Goal: Transaction & Acquisition: Obtain resource

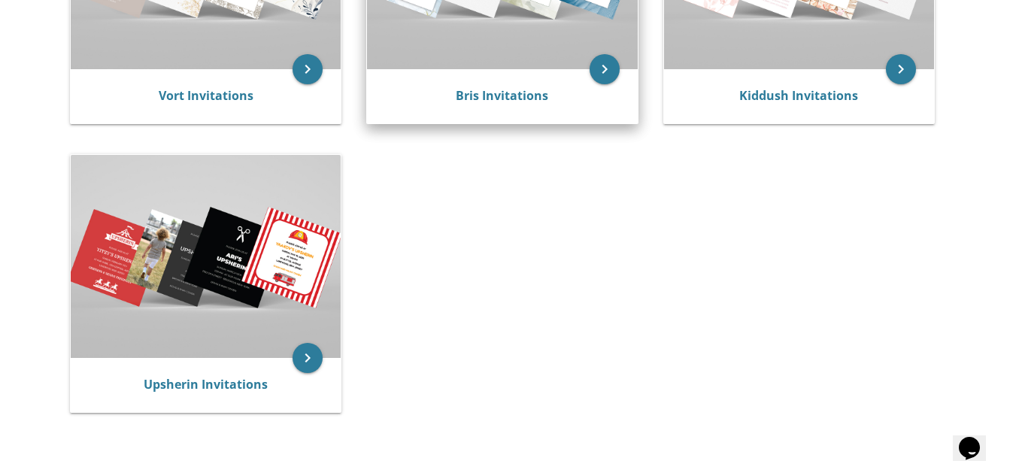
scroll to position [282, 0]
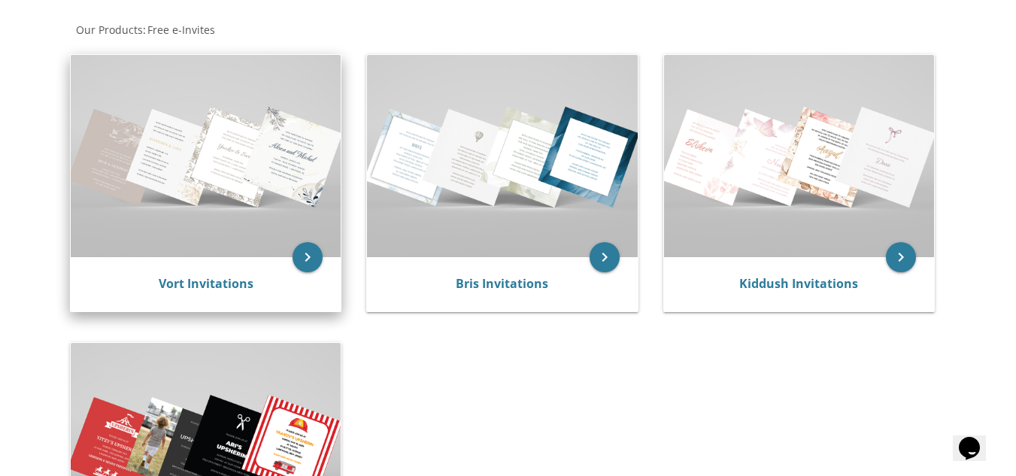
click at [252, 203] on img at bounding box center [206, 156] width 270 height 202
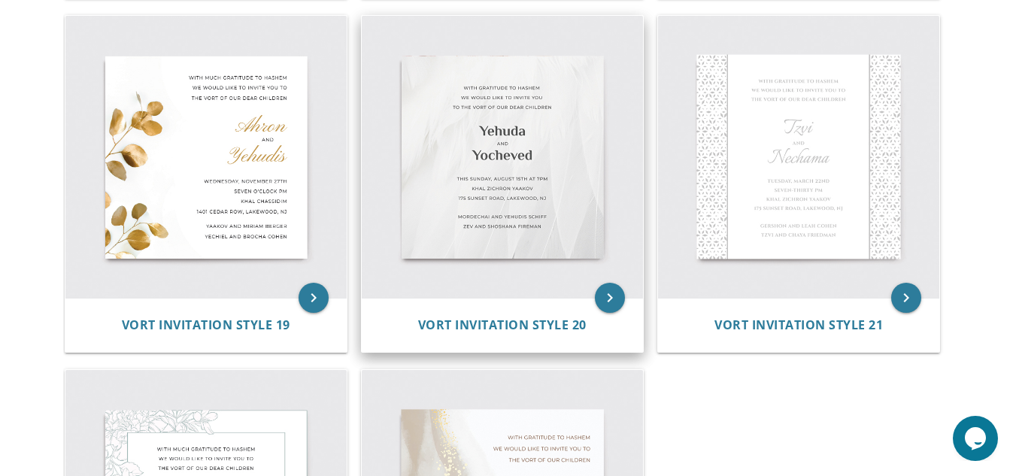
scroll to position [2440, 0]
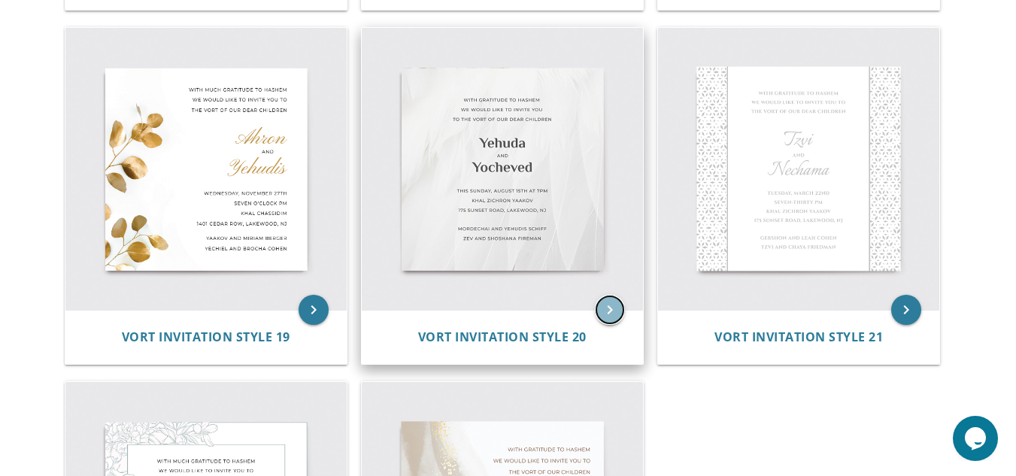
click at [611, 319] on icon "keyboard_arrow_right" at bounding box center [610, 310] width 30 height 30
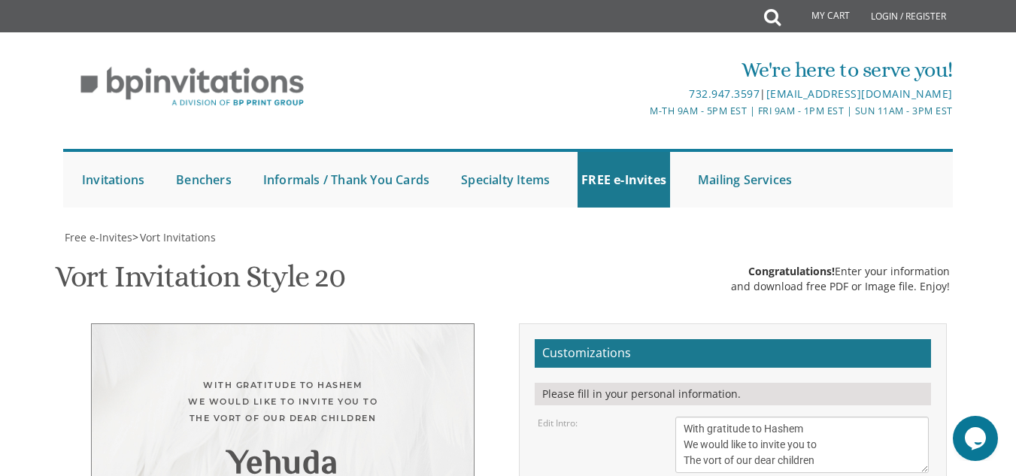
scroll to position [226, 0]
click at [769, 417] on textarea "With gratitude to Hashem We would like to invite you to The vort of our dear ch…" at bounding box center [801, 445] width 253 height 56
click at [864, 417] on textarea "With gratitude to Hashem We would like to invite you to The vort of our dear ch…" at bounding box center [801, 445] width 253 height 56
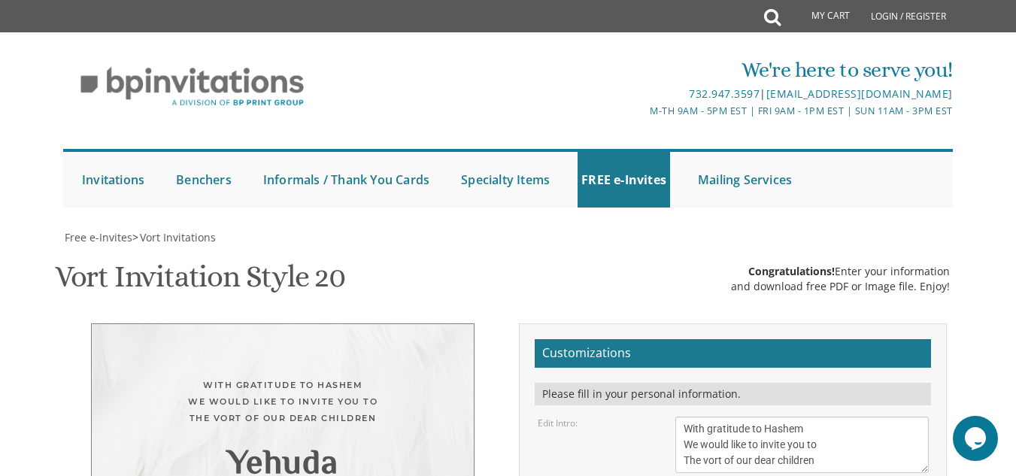
click at [277, 457] on div "Yehuda" at bounding box center [283, 465] width 322 height 17
click at [321, 377] on div "With gratitude to Hashem We would like to invite you to The vort of our dear ch…" at bounding box center [283, 402] width 322 height 50
click at [835, 417] on textarea "With gratitude to Hashem We would like to invite you to The vort of our dear ch…" at bounding box center [801, 445] width 253 height 56
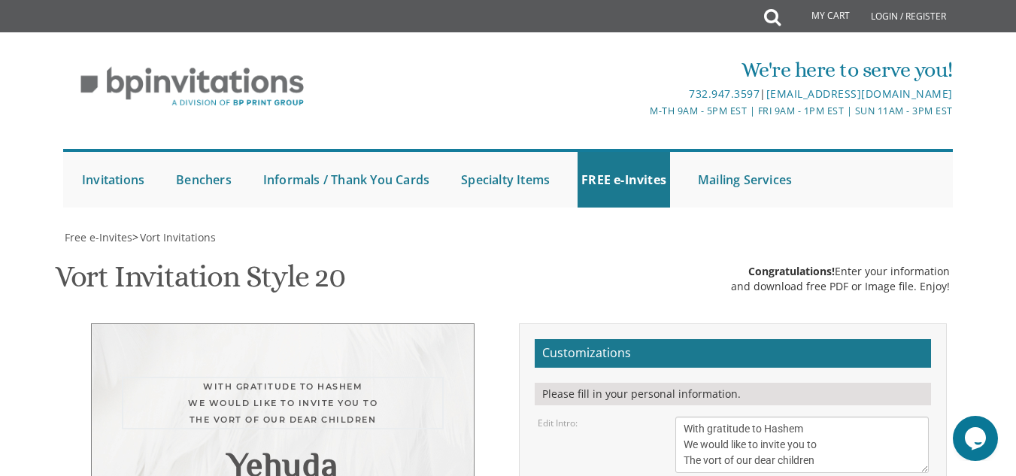
click at [816, 417] on textarea "With gratitude to Hashem We would like to invite you to The vort of our dear ch…" at bounding box center [801, 445] width 253 height 56
click at [799, 417] on textarea "With gratitude to Hashem We would like to invite you to The vort of our dear ch…" at bounding box center [801, 445] width 253 height 56
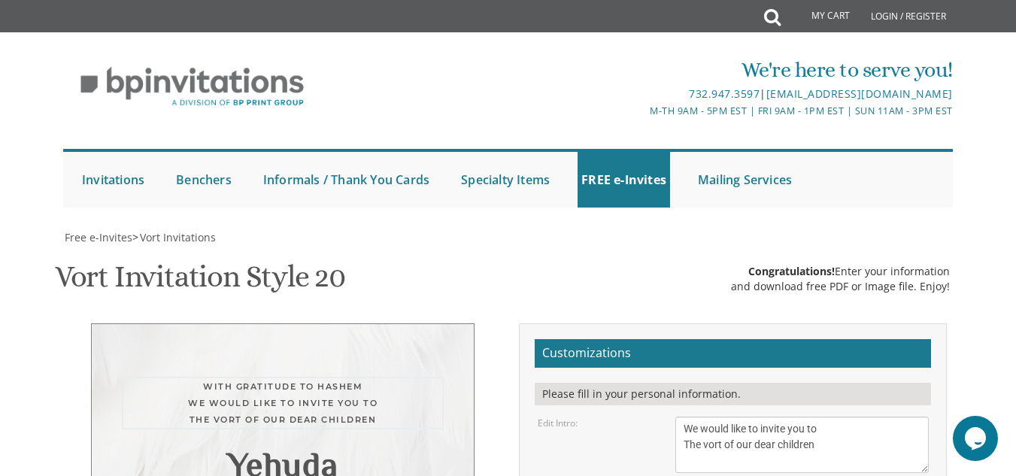
click at [778, 417] on textarea "With gratitude to Hashem We would like to invite you to The vort of our dear ch…" at bounding box center [801, 445] width 253 height 56
drag, startPoint x: 778, startPoint y: 132, endPoint x: 763, endPoint y: 129, distance: 15.3
click at [763, 417] on textarea "With gratitude to Hashem We would like to invite you to The vort of our dear ch…" at bounding box center [801, 445] width 253 height 56
type textarea "We would like to invite you to The vort of our dear children"
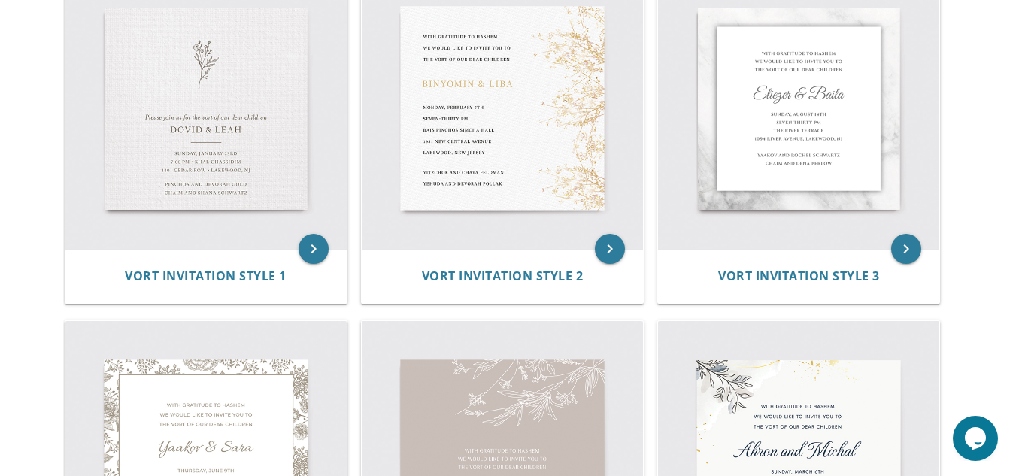
scroll to position [149, 0]
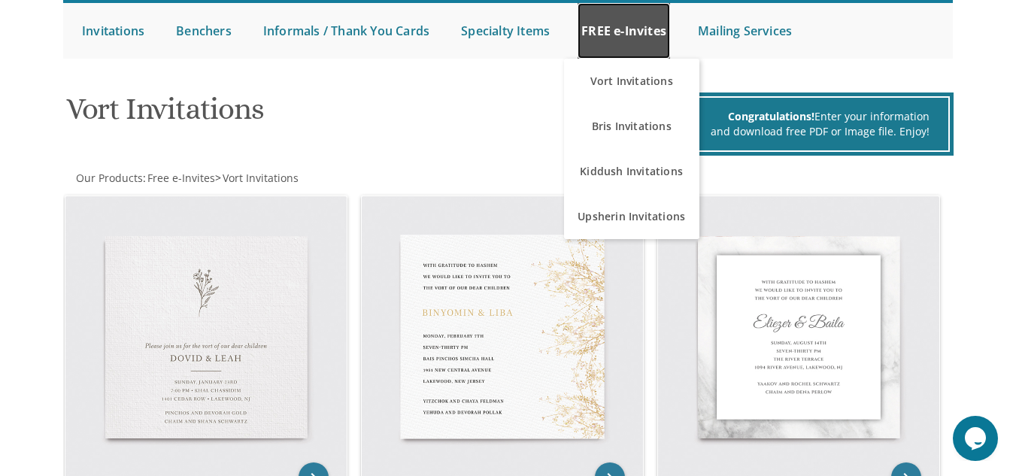
click at [644, 41] on link "FREE e-Invites" at bounding box center [624, 31] width 93 height 56
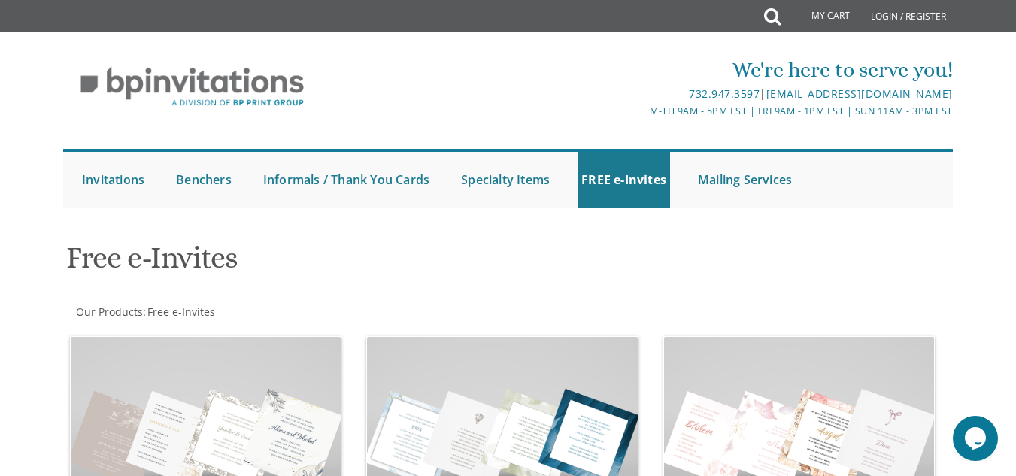
scroll to position [352, 0]
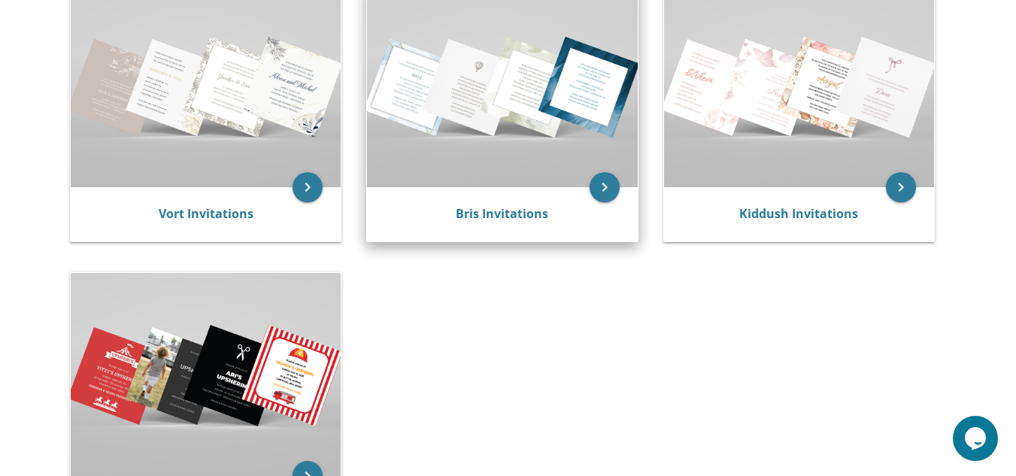
click at [501, 129] on img at bounding box center [502, 86] width 270 height 202
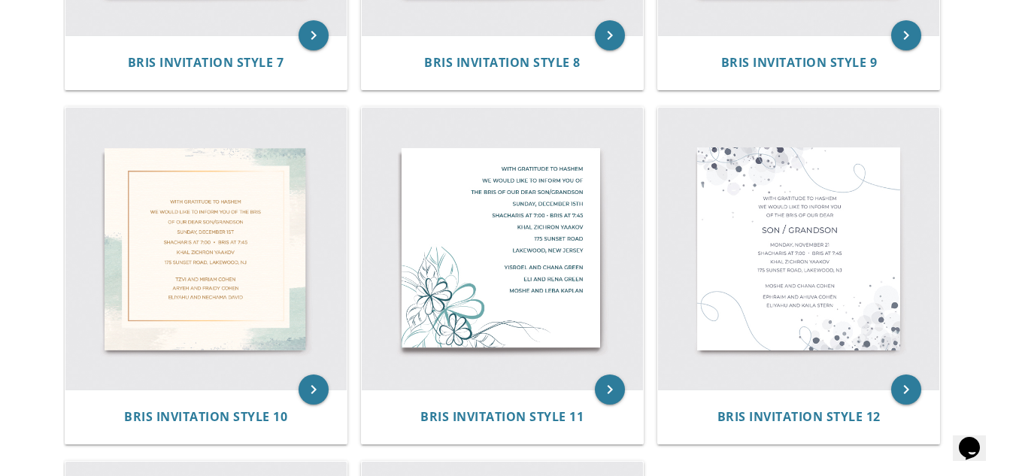
scroll to position [1283, 0]
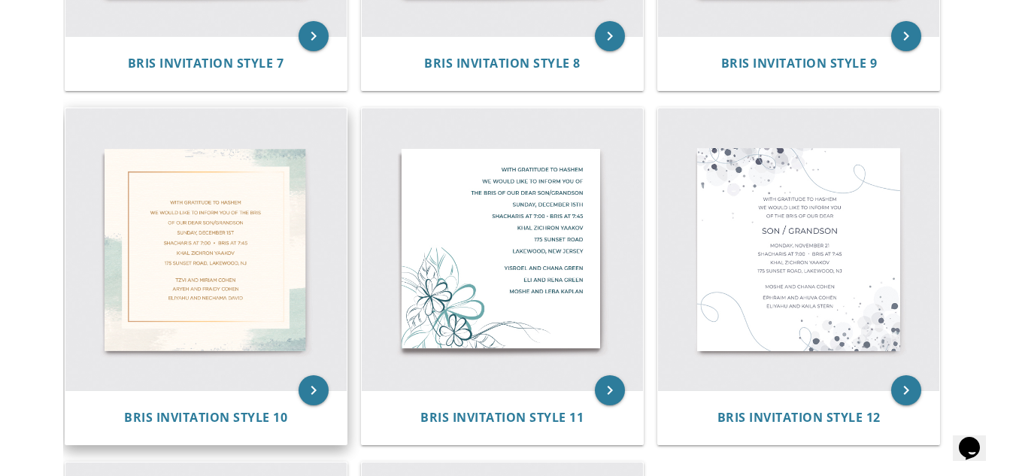
click at [184, 186] on img at bounding box center [205, 248] width 281 height 281
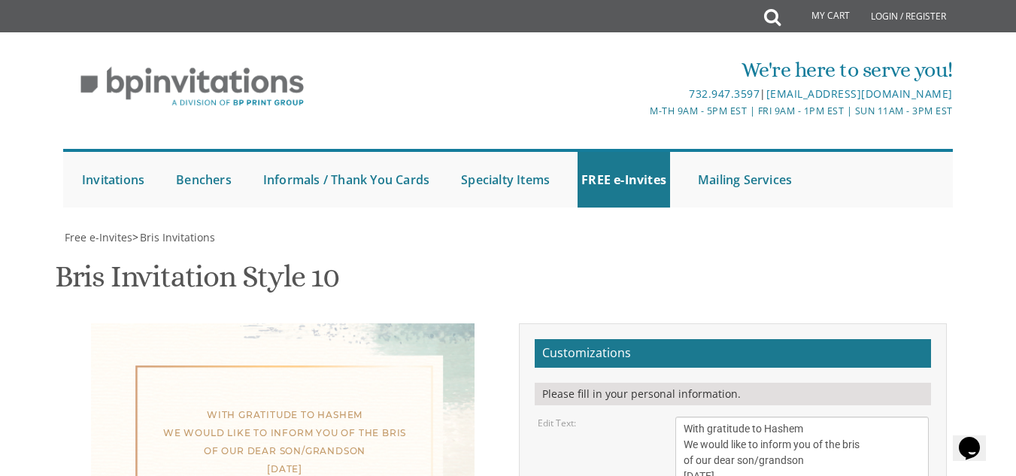
scroll to position [305, 0]
click at [746, 417] on textarea "With gratitude to Hashem We would like to inform you of the bris of our dear so…" at bounding box center [801, 477] width 253 height 120
click at [873, 417] on textarea "With gratitude to Hashem We would like to inform you of the bris of our dear so…" at bounding box center [801, 477] width 253 height 120
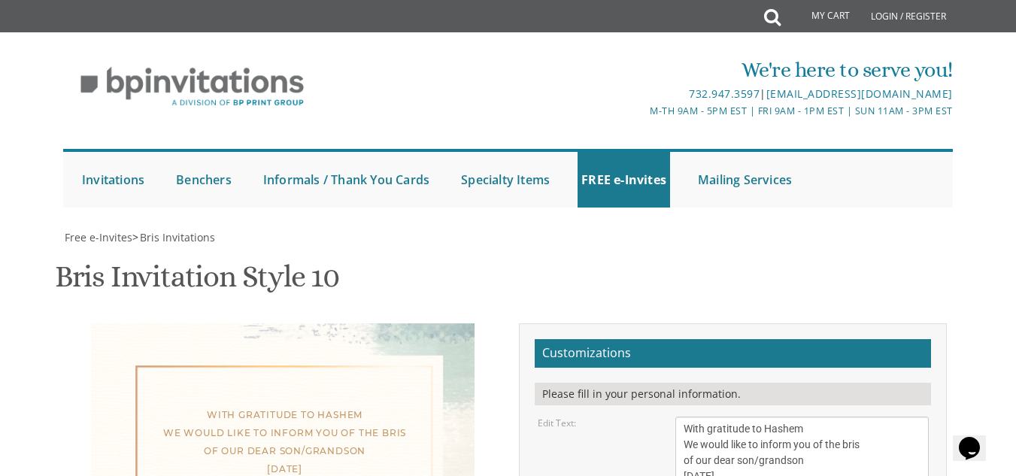
click at [795, 417] on textarea "With gratitude to Hashem We would like to inform you of the bris of our dear so…" at bounding box center [801, 477] width 253 height 120
click at [822, 417] on textarea "With gratitude to Hashem We would like to inform you of the bris of our dear so…" at bounding box center [801, 477] width 253 height 120
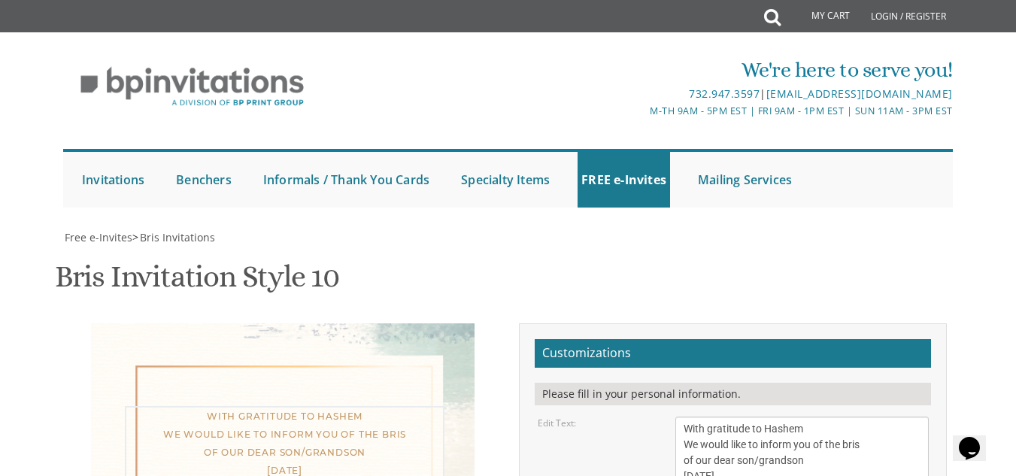
click at [822, 417] on textarea "With gratitude to Hashem We would like to inform you of the bris of our dear so…" at bounding box center [801, 477] width 253 height 120
drag, startPoint x: 822, startPoint y: 125, endPoint x: 864, endPoint y: 147, distance: 47.8
click at [864, 417] on textarea "With gratitude to Hashem We would like to inform you of the bris of our dear so…" at bounding box center [801, 477] width 253 height 120
drag, startPoint x: 836, startPoint y: 223, endPoint x: 675, endPoint y: 97, distance: 204.1
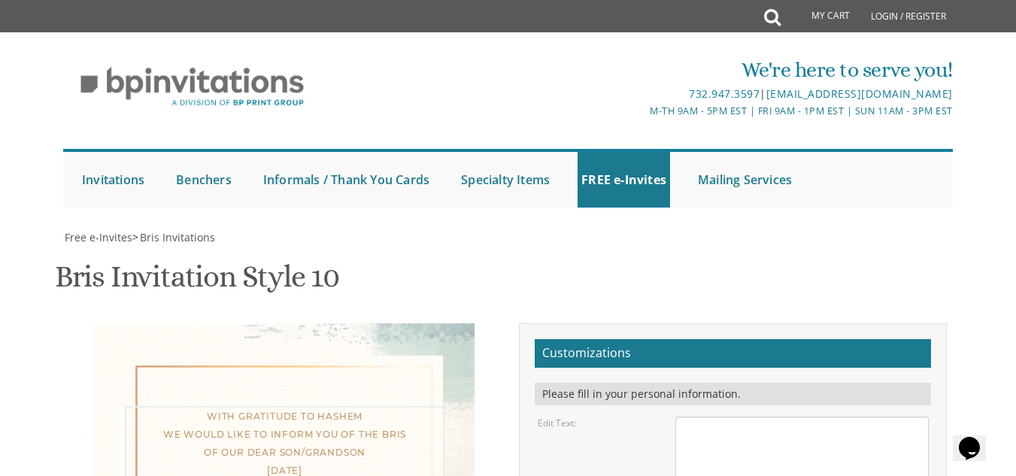
click at [694, 417] on textarea "With gratitude to Hashem We would like to inform you of the bris of our dear so…" at bounding box center [801, 477] width 253 height 120
type textarea "k"
drag, startPoint x: 694, startPoint y: 109, endPoint x: 684, endPoint y: 126, distance: 19.2
click at [684, 417] on textarea "With gratitude to Hashem We would like to inform you of the bris of our dear so…" at bounding box center [801, 477] width 253 height 120
type textarea "ח"
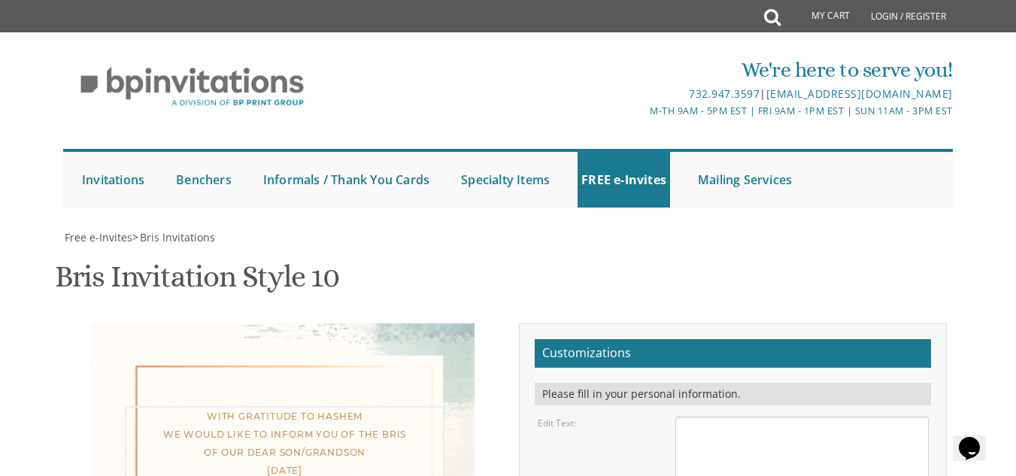
scroll to position [0, 0]
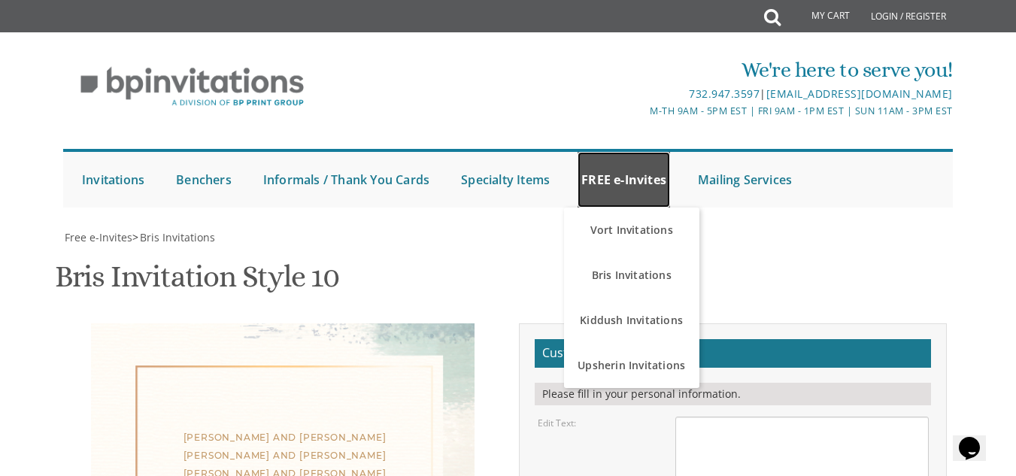
click at [596, 181] on link "FREE e-Invites" at bounding box center [624, 180] width 93 height 56
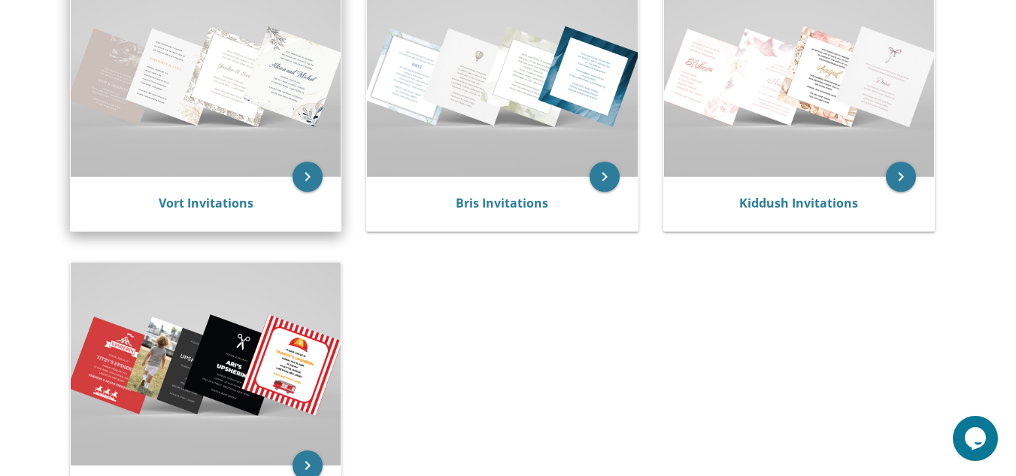
click at [231, 166] on img at bounding box center [206, 75] width 270 height 202
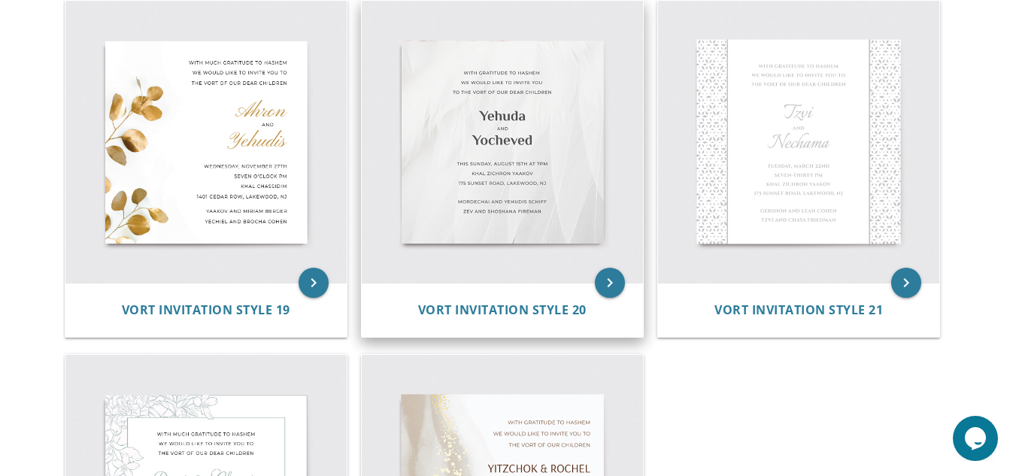
scroll to position [2452, 0]
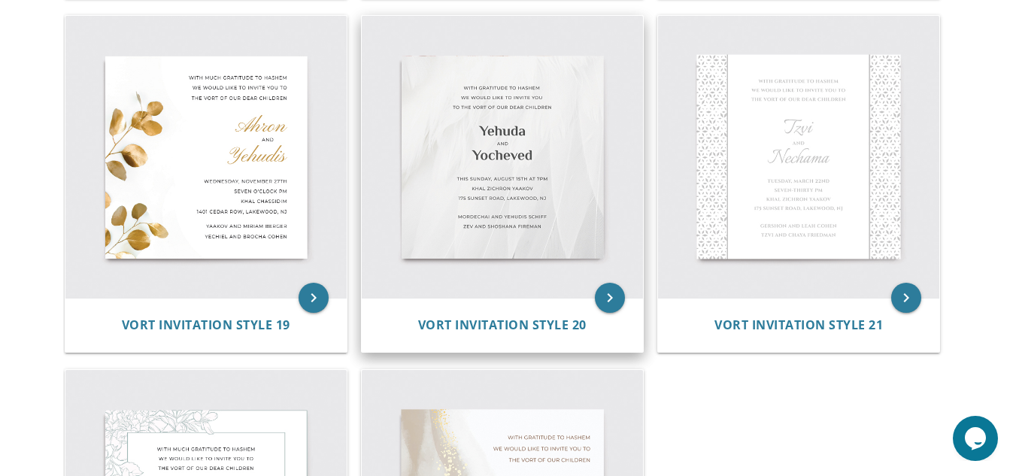
click at [534, 210] on img at bounding box center [502, 156] width 281 height 281
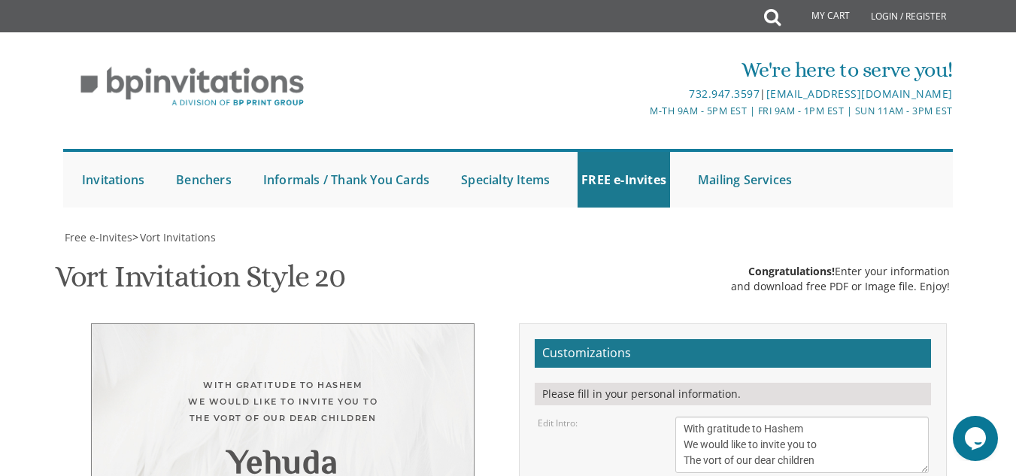
scroll to position [162, 0]
drag, startPoint x: 859, startPoint y: 304, endPoint x: 656, endPoint y: 241, distance: 212.7
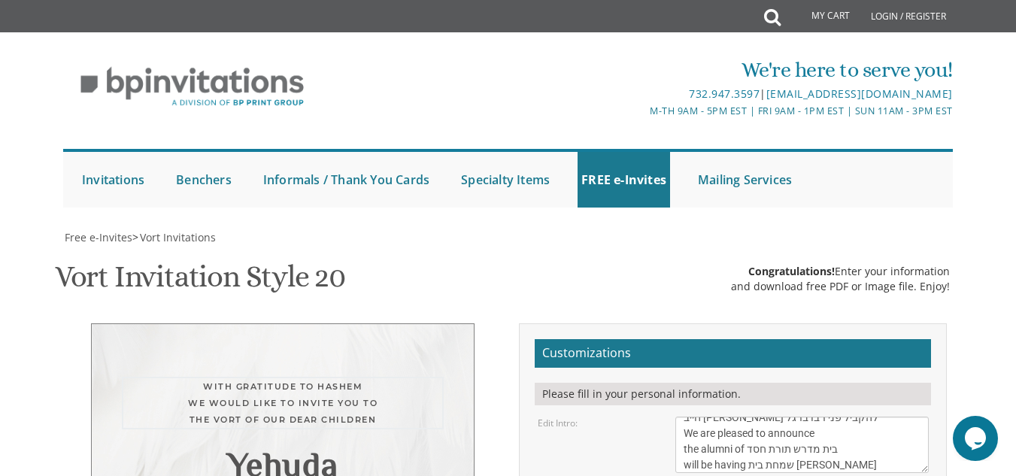
scroll to position [27, 0]
click at [684, 417] on textarea "With gratitude to Hashem We would like to invite you to The vort of our dear ch…" at bounding box center [801, 445] width 253 height 56
click at [796, 417] on textarea "With gratitude to Hashem We would like to invite you to The vort of our dear ch…" at bounding box center [801, 445] width 253 height 56
click at [690, 417] on textarea "With gratitude to Hashem We would like to invite you to The vort of our dear ch…" at bounding box center [801, 445] width 253 height 56
click at [684, 417] on textarea "With gratitude to Hashem We would like to invite you to The vort of our dear ch…" at bounding box center [801, 445] width 253 height 56
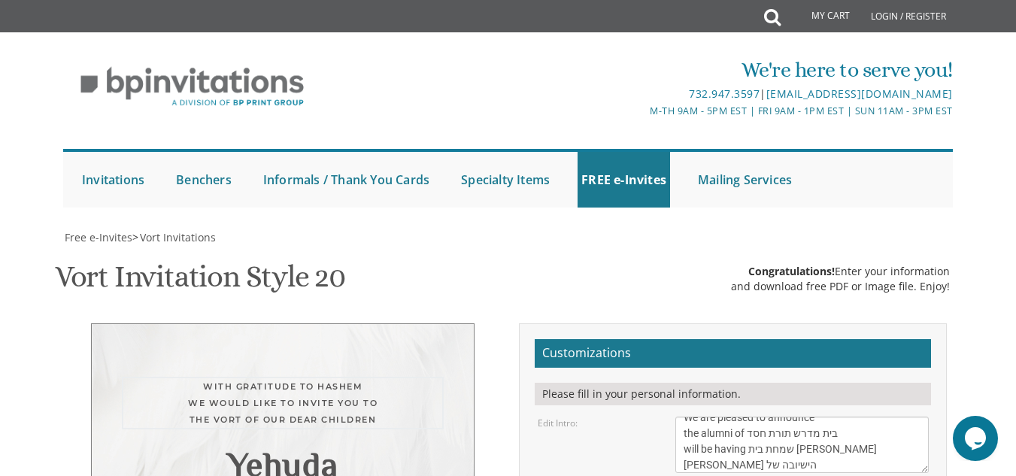
scroll to position [32, 0]
drag, startPoint x: 781, startPoint y: 182, endPoint x: 763, endPoint y: 180, distance: 18.1
click at [763, 417] on textarea "With gratitude to Hashem We would like to invite you to The vort of our dear ch…" at bounding box center [801, 445] width 253 height 56
click at [762, 417] on textarea "With gratitude to Hashem We would like to invite you to The vort of our dear ch…" at bounding box center [801, 445] width 253 height 56
paste textarea "יטא"
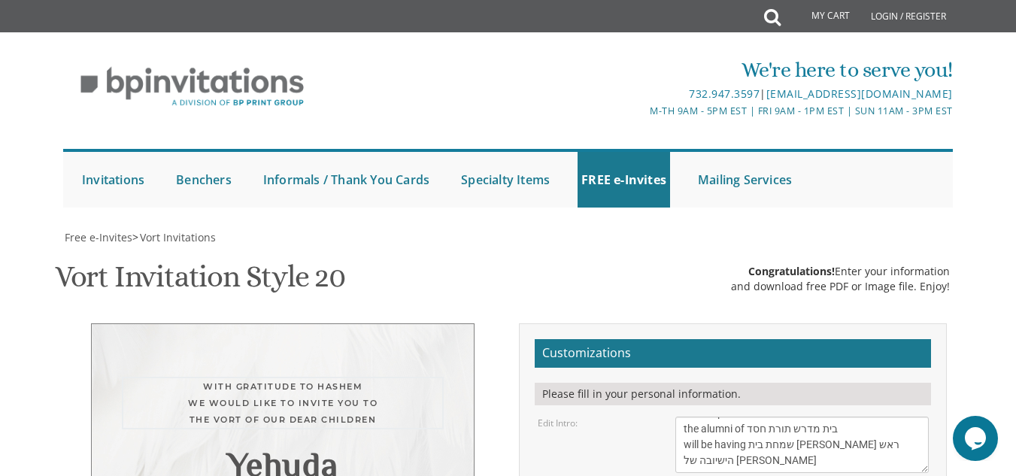
click at [702, 417] on textarea "With gratitude to Hashem We would like to invite you to The vort of our dear ch…" at bounding box center [801, 445] width 253 height 56
click at [807, 417] on textarea "With gratitude to Hashem We would like to invite you to The vort of our dear ch…" at bounding box center [801, 445] width 253 height 56
click at [742, 417] on textarea "With gratitude to Hashem We would like to invite you to The vort of our dear ch…" at bounding box center [801, 445] width 253 height 56
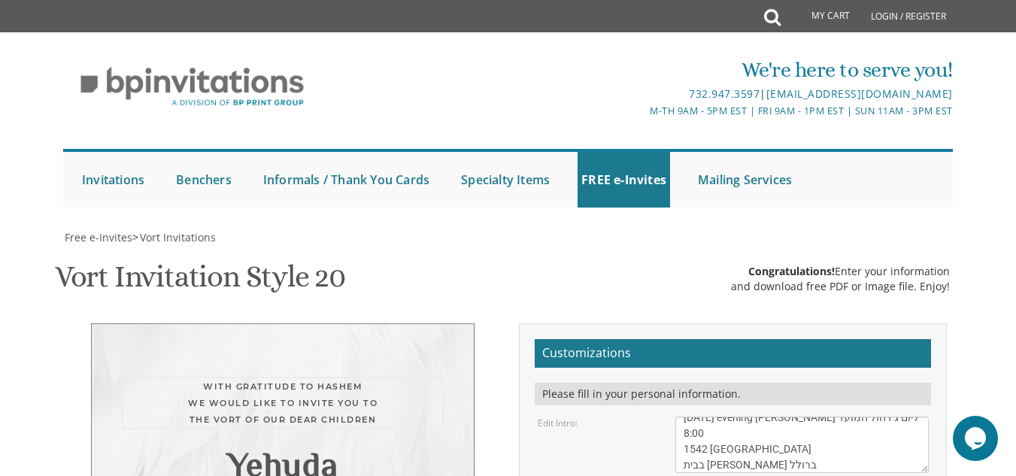
scroll to position [106, 0]
click at [848, 417] on textarea "With gratitude to Hashem We would like to invite you to The vort of our dear ch…" at bounding box center [801, 445] width 253 height 56
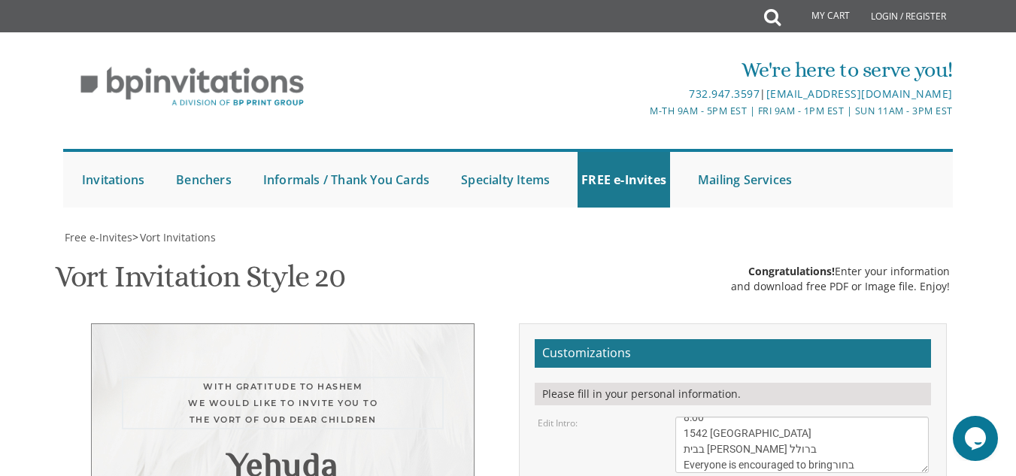
click at [861, 417] on textarea "With gratitude to Hashem We would like to invite you to The vort of our dear ch…" at bounding box center [801, 445] width 253 height 56
click at [747, 417] on textarea "With gratitude to Hashem We would like to invite you to The vort of our dear ch…" at bounding box center [801, 445] width 253 height 56
type textarea "חייב אדם להקביל פני רבו ברגל We are pleased to announce the alumni of בית מדרש …"
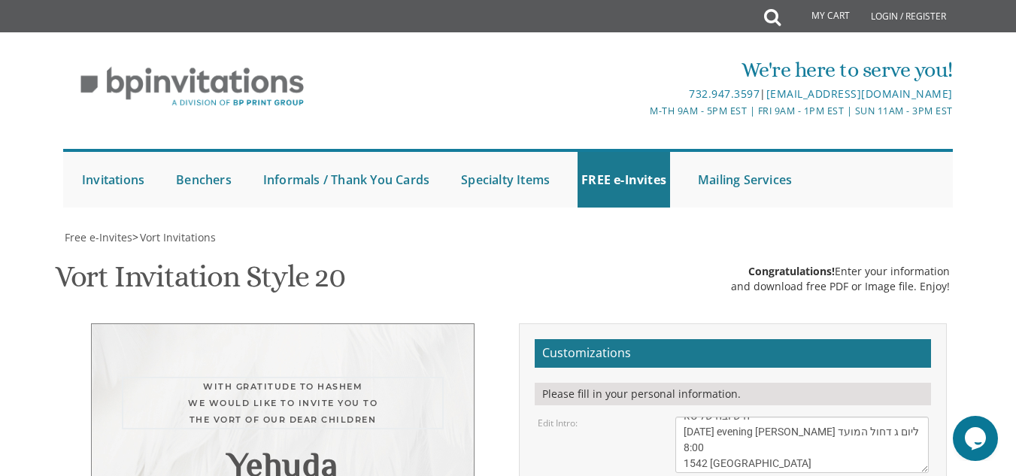
click at [594, 417] on div "Edit Intro: With gratitude to Hashem We would like to invite you to The vort of…" at bounding box center [732, 445] width 413 height 56
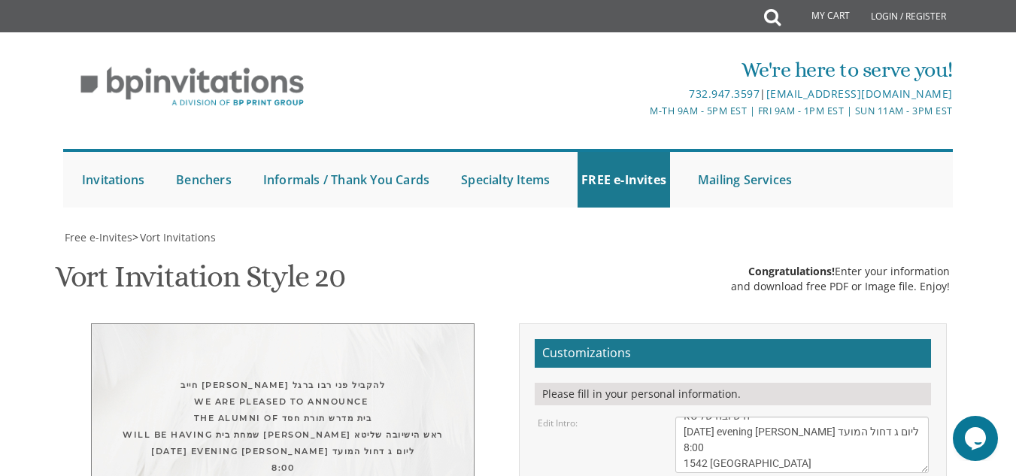
scroll to position [418, 0]
type textarea "\"
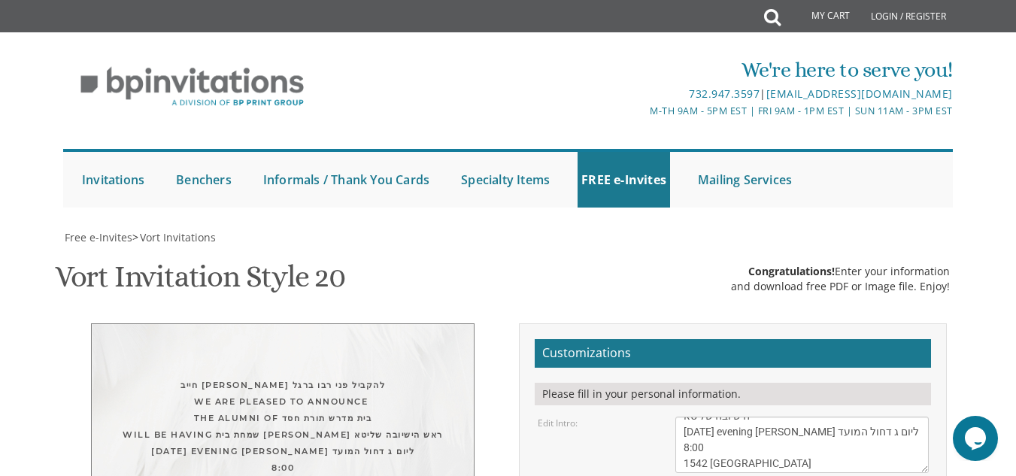
type textarea "a"
type textarea "Y"
drag, startPoint x: 835, startPoint y: 275, endPoint x: 670, endPoint y: 234, distance: 169.6
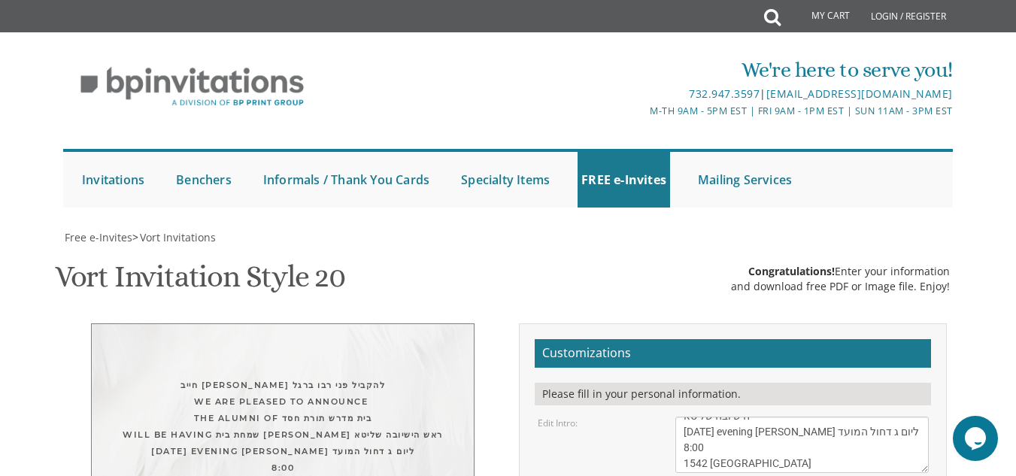
drag, startPoint x: 808, startPoint y: 330, endPoint x: 676, endPoint y: 307, distance: 133.7
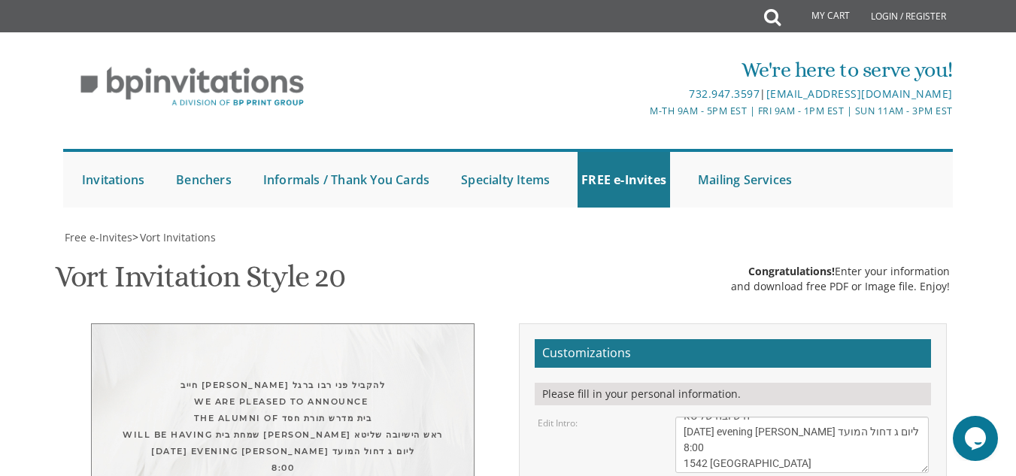
scroll to position [312, 0]
click at [362, 377] on div "חייב אדם להקביל פני רבו ברגל We are pleased to announce the alumni of בית מדרש …" at bounding box center [283, 476] width 322 height 199
drag, startPoint x: 362, startPoint y: 177, endPoint x: 374, endPoint y: 213, distance: 38.1
click at [374, 377] on div "חייב אדם להקביל פני רבו ברגל We are pleased to announce the alumni of בית מדרש …" at bounding box center [283, 476] width 322 height 199
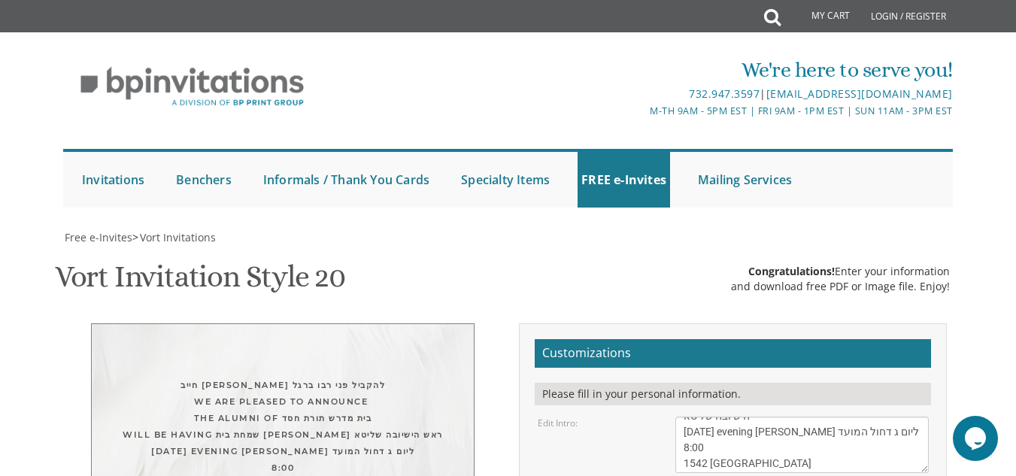
click at [374, 377] on div "חייב אדם להקביל פני רבו ברגל We are pleased to announce the alumni of בית מדרש …" at bounding box center [283, 476] width 322 height 199
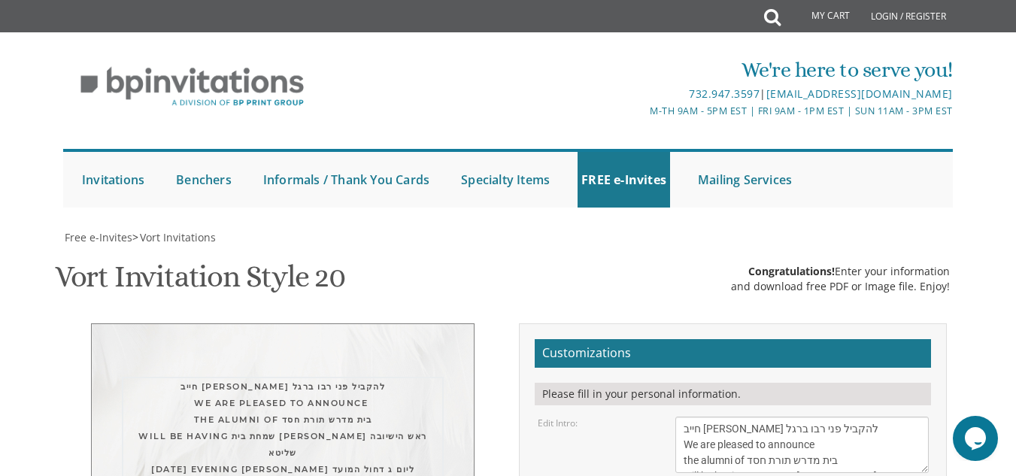
scroll to position [158, 0]
drag, startPoint x: 681, startPoint y: 135, endPoint x: 886, endPoint y: 199, distance: 214.3
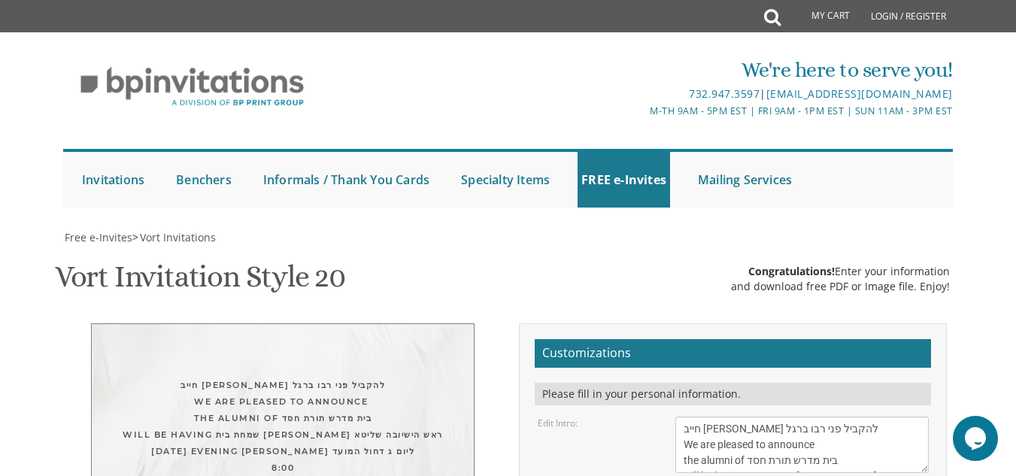
paste textarea "We are pleased to announce the alumni of בית מדרש תורת חסד will be having שמחת …"
type textarea "We are pleased to announce the alumni of בית מדרש תורת חסד will be having שמחת …"
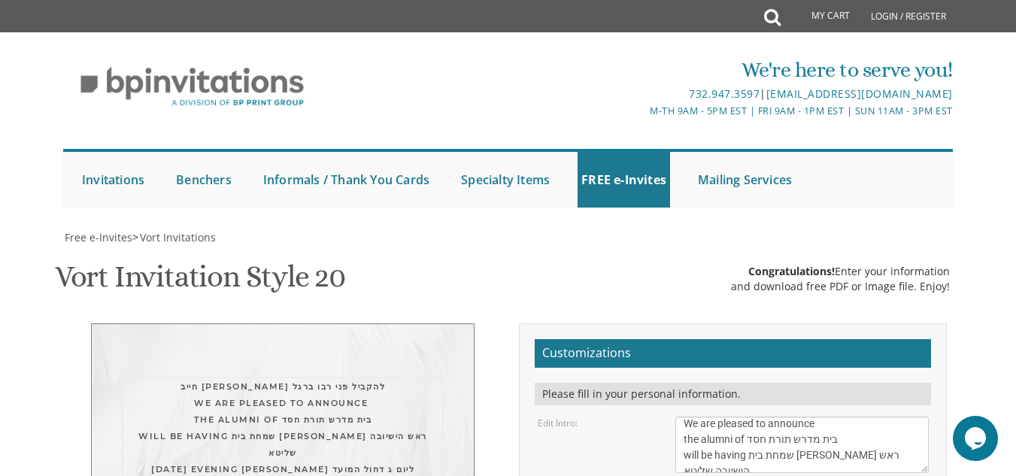
drag, startPoint x: 848, startPoint y: 172, endPoint x: 771, endPoint y: 159, distance: 77.8
click at [771, 417] on textarea "With gratitude to Hashem We would like to invite you to The vort of our dear ch…" at bounding box center [801, 445] width 253 height 56
click at [760, 417] on textarea "With gratitude to Hashem We would like to invite you to The vort of our dear ch…" at bounding box center [801, 445] width 253 height 56
drag, startPoint x: 857, startPoint y: 172, endPoint x: 681, endPoint y: 155, distance: 176.8
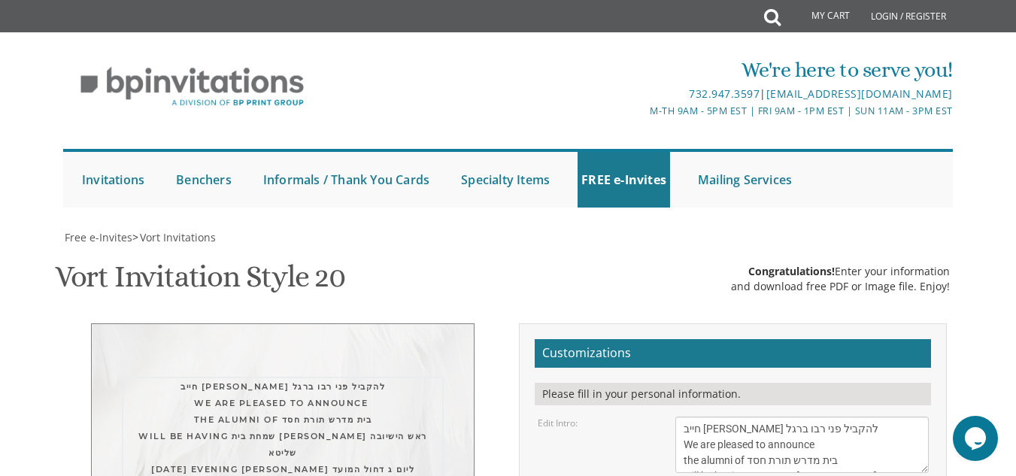
click at [681, 417] on textarea "With gratitude to Hashem We would like to invite you to The vort of our dear ch…" at bounding box center [801, 445] width 253 height 56
type textarea "חייב אדם להקביל פני רבו ברגל"
click at [645, 417] on div "Edit Intro: With gratitude to Hashem We would like to invite you to The vort of…" at bounding box center [732, 445] width 413 height 56
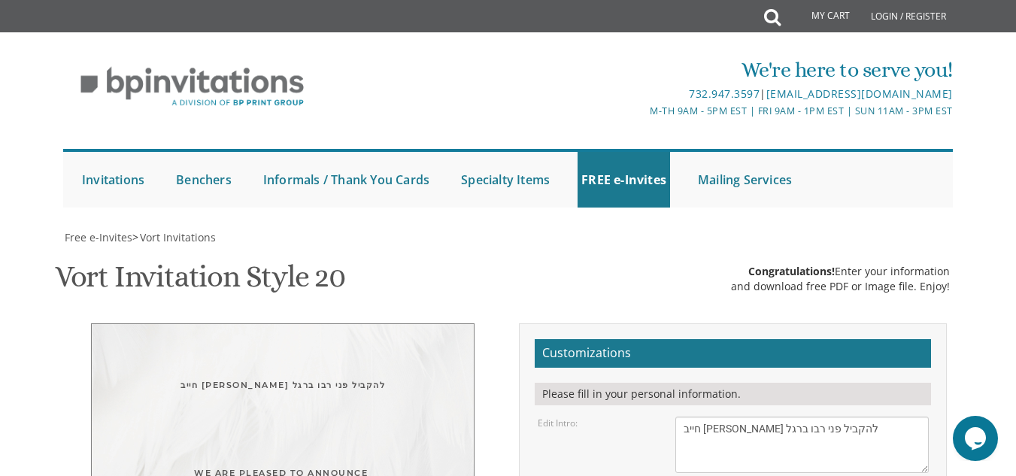
select select "80px"
click at [653, 417] on div "Edit Intro: With gratitude to Hashem We would like to invite you to The vort of…" at bounding box center [732, 445] width 413 height 56
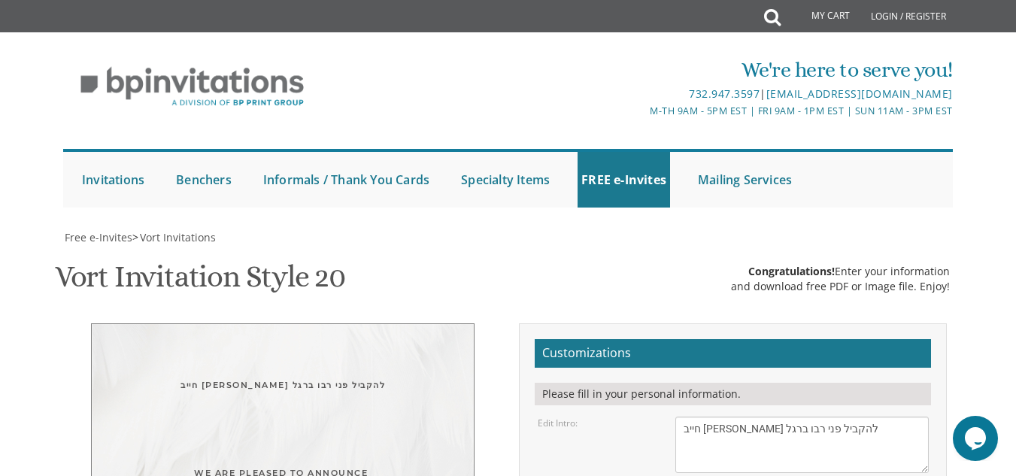
click at [299, 377] on div "חייב אדם להקביל פני רבו ברגל" at bounding box center [283, 385] width 322 height 17
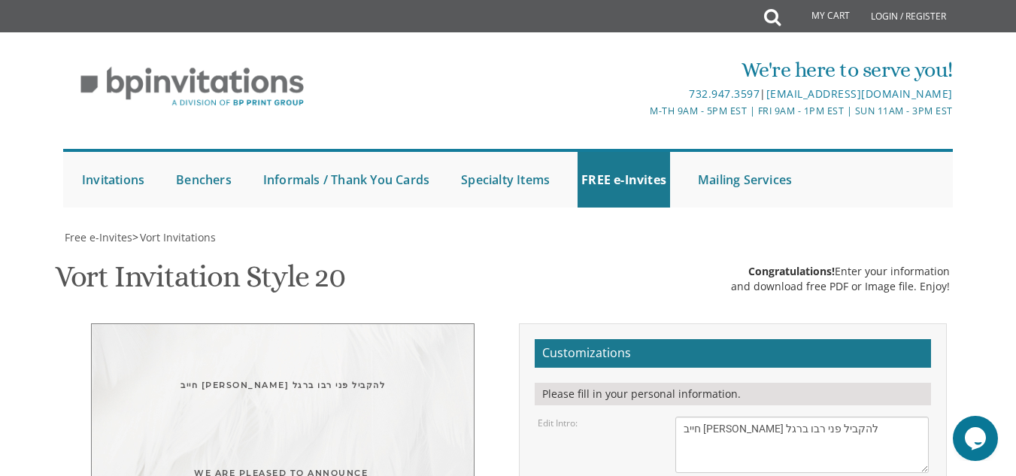
click at [638, 417] on div "Edit Intro: With gratitude to Hashem We would like to invite you to The vort of…" at bounding box center [732, 445] width 413 height 56
click at [730, 417] on textarea "With gratitude to Hashem We would like to invite you to The vort of our dear ch…" at bounding box center [801, 445] width 253 height 56
click at [367, 377] on div "חייב אדם להקביל פני רבו ברגל" at bounding box center [283, 385] width 322 height 17
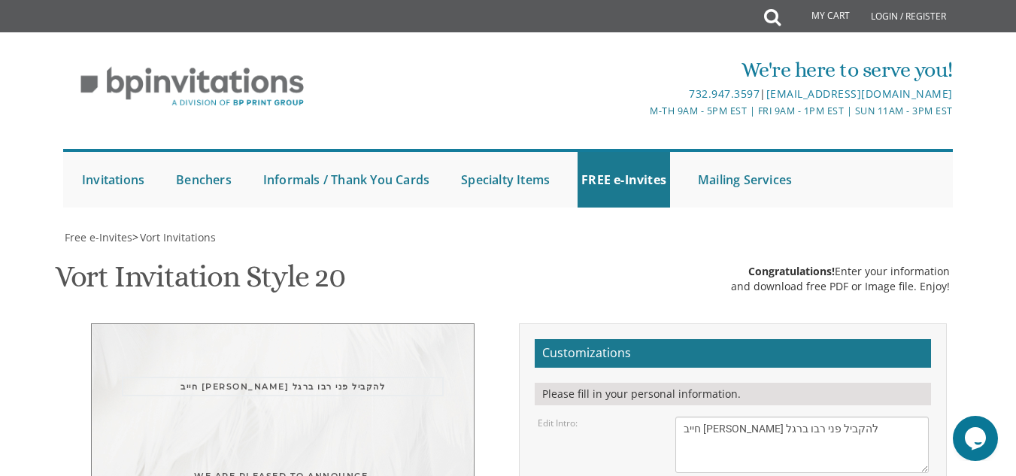
click at [841, 417] on textarea "With gratitude to Hashem We would like to invite you to The vort of our dear ch…" at bounding box center [801, 445] width 253 height 56
drag, startPoint x: 855, startPoint y: 149, endPoint x: 653, endPoint y: 116, distance: 205.0
paste textarea "חייב אדם להקביל פני רבו ברגל"
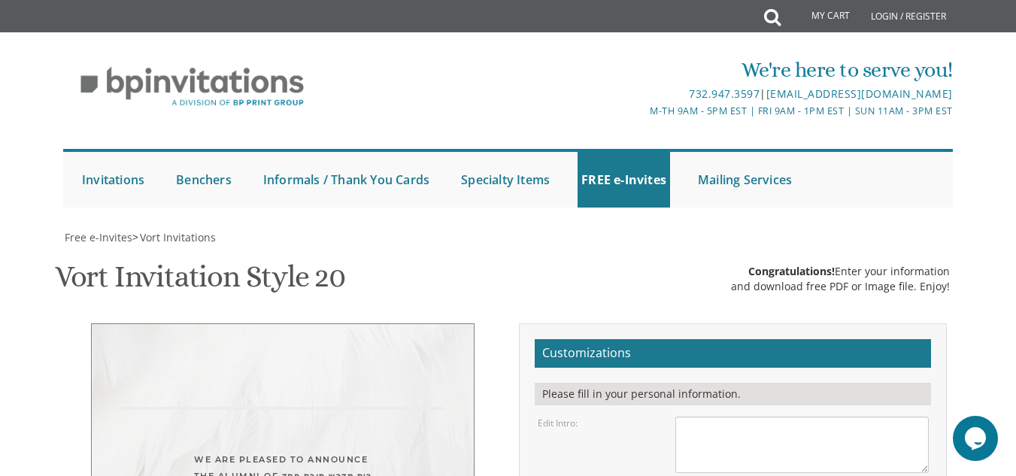
type textarea "חייב אדם להקביל פני רבו ברגל"
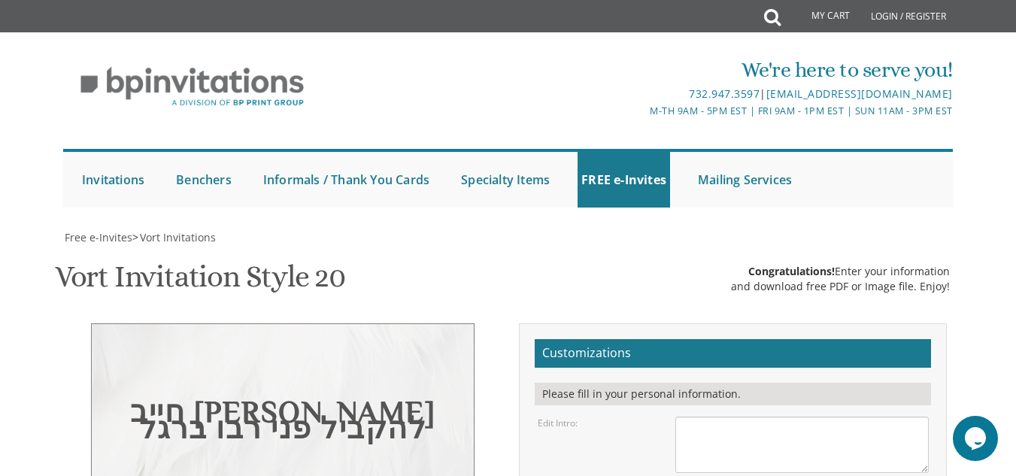
click at [326, 407] on div "חייב אדם להקביל פני רבו ברגל" at bounding box center [283, 423] width 322 height 33
click at [321, 407] on div "חייב אדם להקביל פני רבו ברגל" at bounding box center [283, 423] width 322 height 33
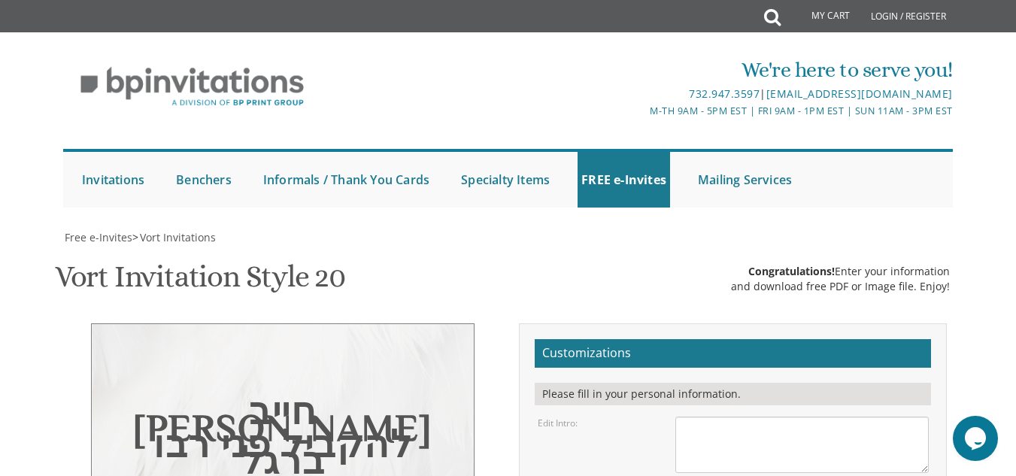
select select "40px"
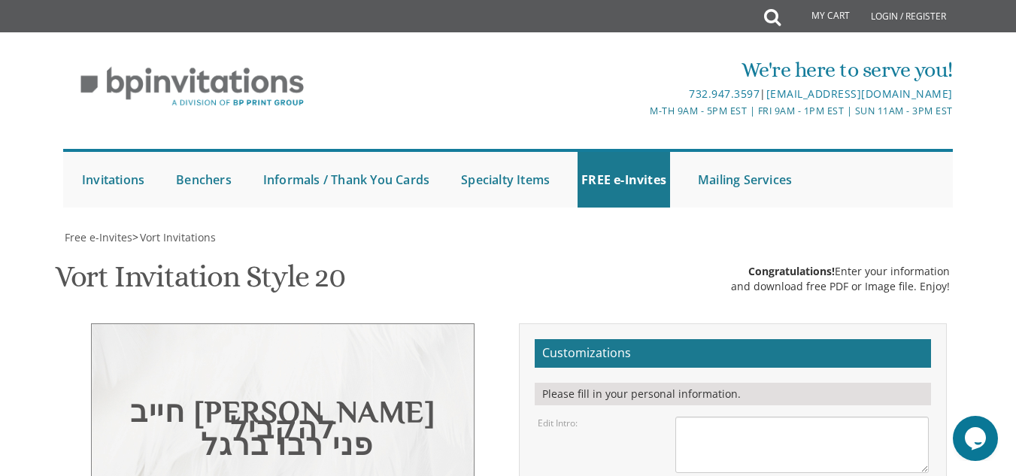
type textarea "חייב אדם להקביל פני רבו ברגל"
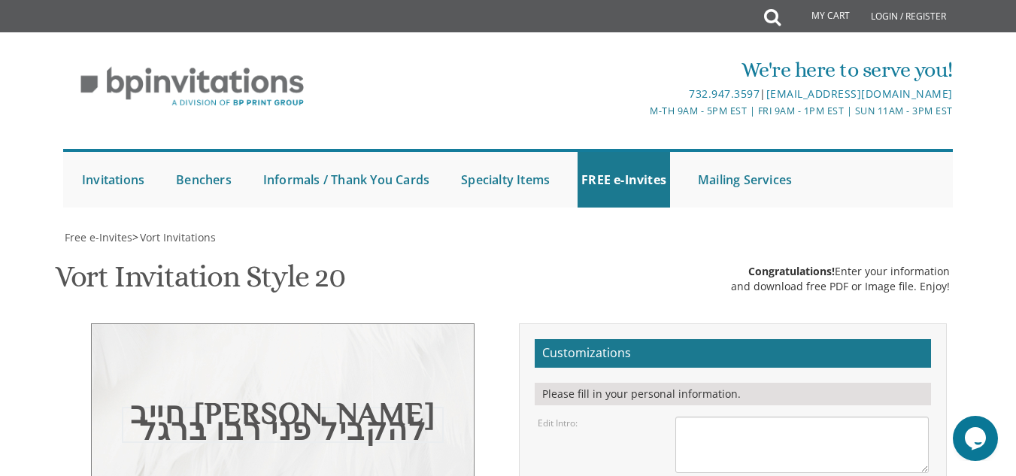
drag, startPoint x: 841, startPoint y: 234, endPoint x: 671, endPoint y: 209, distance: 171.8
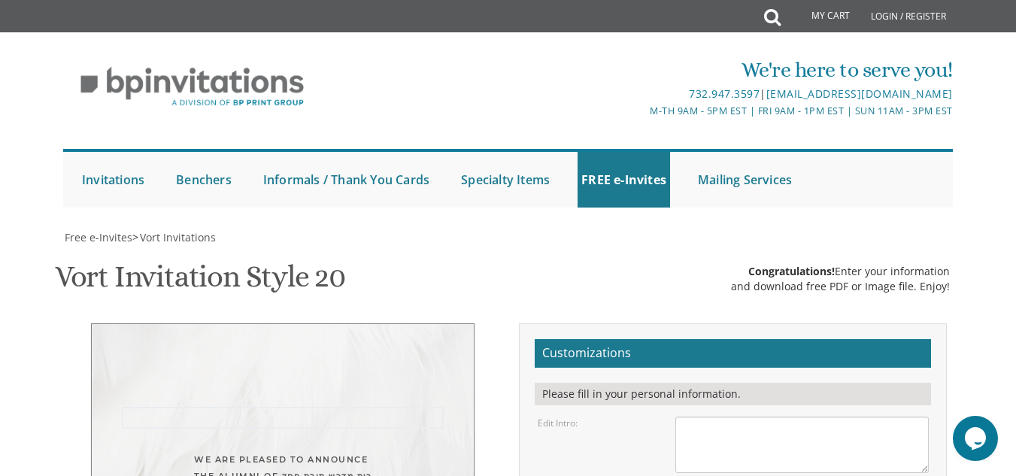
paste textarea "חייב אדם להקביל פני רבו ברגל"
type textarea "חייב אדם להקביל פני רבו ברגל"
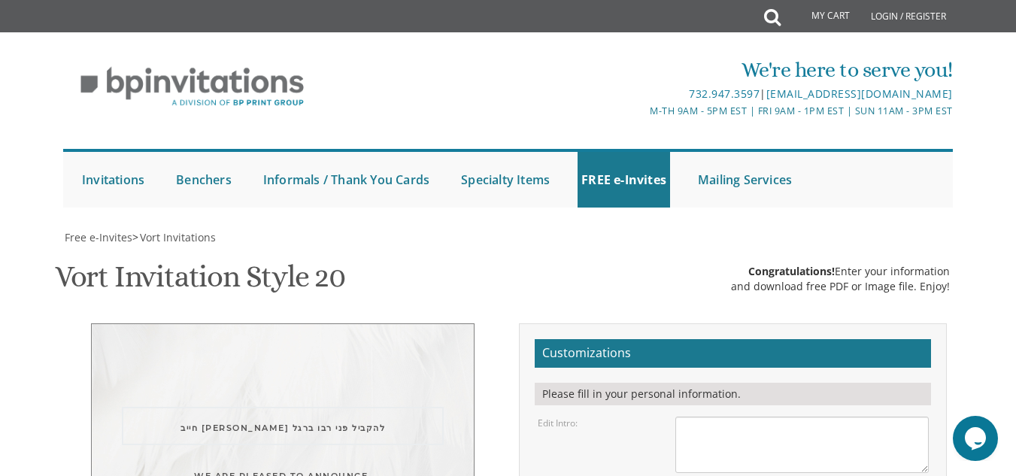
click at [735, 417] on textarea "With gratitude to Hashem We would like to invite you to The vort of our dear ch…" at bounding box center [801, 445] width 253 height 56
paste textarea "חייב אדם להקביל פני רבו ברגל"
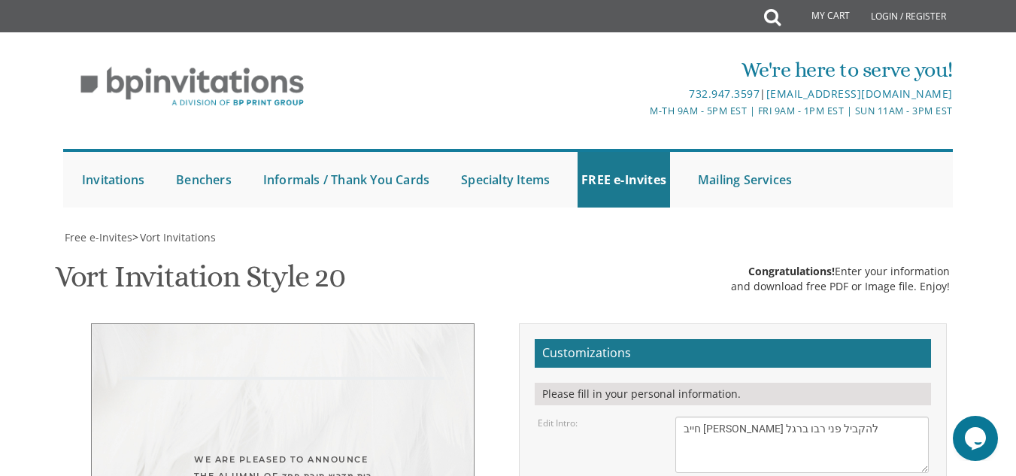
type textarea "חייב אדם להקביל פני רבו ברגל"
click at [588, 417] on div "Edit Intro: With gratitude to Hashem We would like to invite you to The vort of…" at bounding box center [732, 445] width 413 height 56
click at [290, 377] on div "חייב אדם להקביל פני רבו ברגל" at bounding box center [283, 385] width 322 height 17
click at [293, 377] on div "חייב אדם להקביל פני רבו ברגל" at bounding box center [283, 385] width 322 height 17
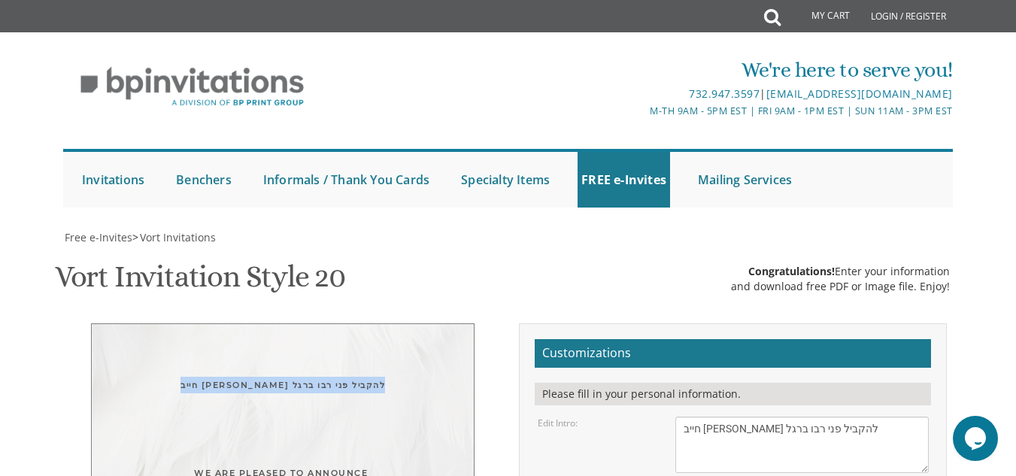
drag, startPoint x: 293, startPoint y: 108, endPoint x: 294, endPoint y: 117, distance: 9.1
click at [308, 377] on div "חייב אדם להקביל פני רבו ברגל" at bounding box center [283, 385] width 322 height 17
click at [657, 417] on div "Edit Intro: With gratitude to Hashem We would like to invite you to The vort of…" at bounding box center [732, 445] width 413 height 56
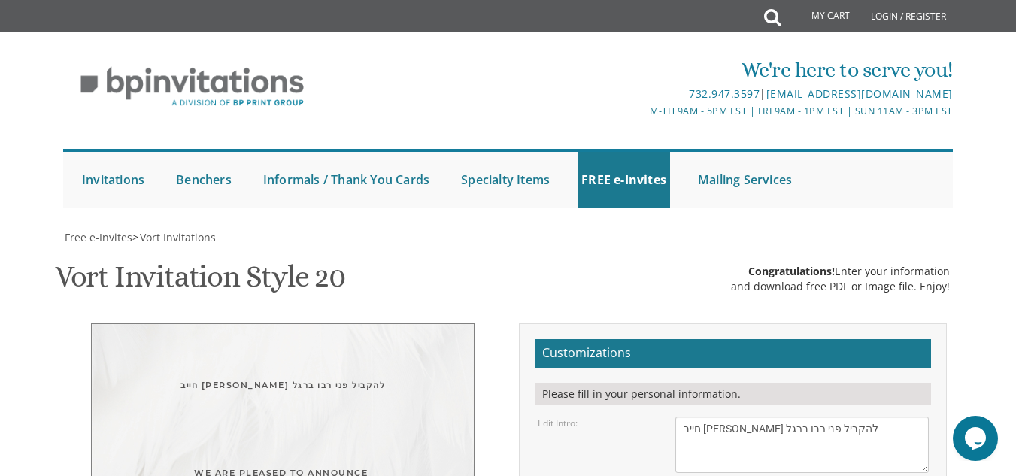
click at [329, 377] on div "חייב אדם להקביל פני רבו ברגל" at bounding box center [283, 385] width 322 height 17
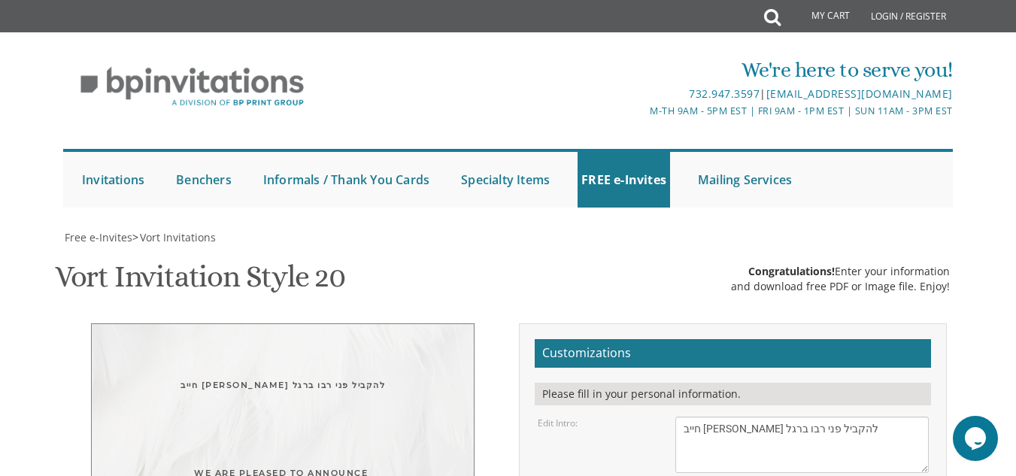
drag, startPoint x: 837, startPoint y: 110, endPoint x: 796, endPoint y: 114, distance: 40.8
click at [796, 417] on textarea "With gratitude to Hashem We would like to invite you to The vort of our dear ch…" at bounding box center [801, 445] width 253 height 56
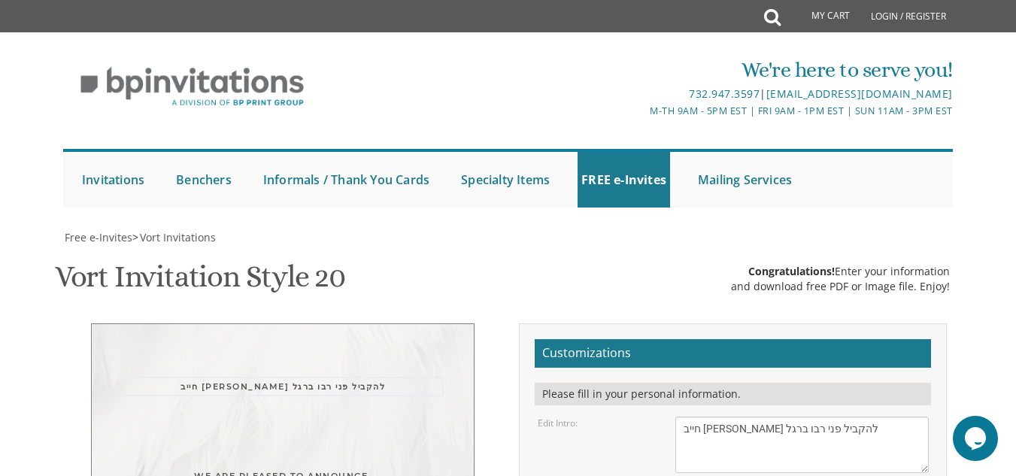
click at [796, 417] on textarea "With gratitude to Hashem We would like to invite you to The vort of our dear ch…" at bounding box center [801, 445] width 253 height 56
paste textarea "חייב אדם להקביל פני רבו ברגל"
type textarea "חייב אדם להקביל פני רבו ברגל"
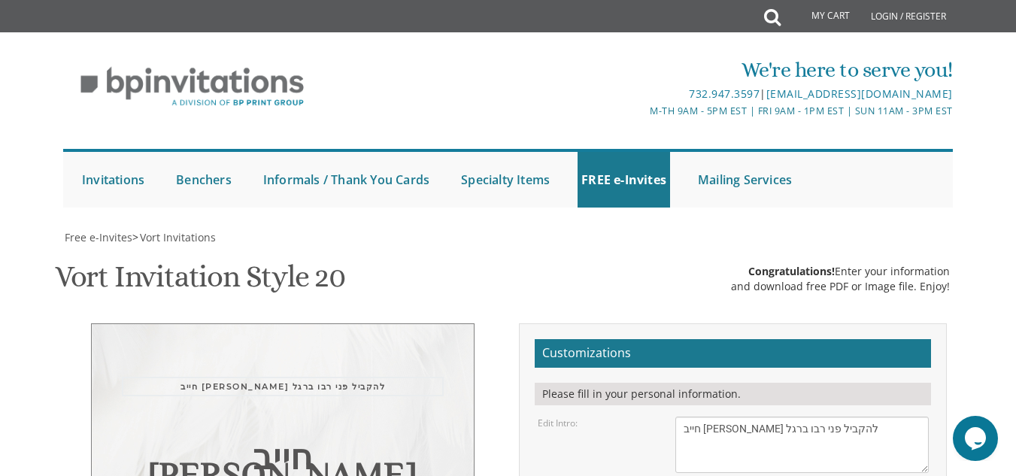
click at [823, 417] on textarea "With gratitude to Hashem We would like to invite you to The vort of our dear ch…" at bounding box center [801, 445] width 253 height 56
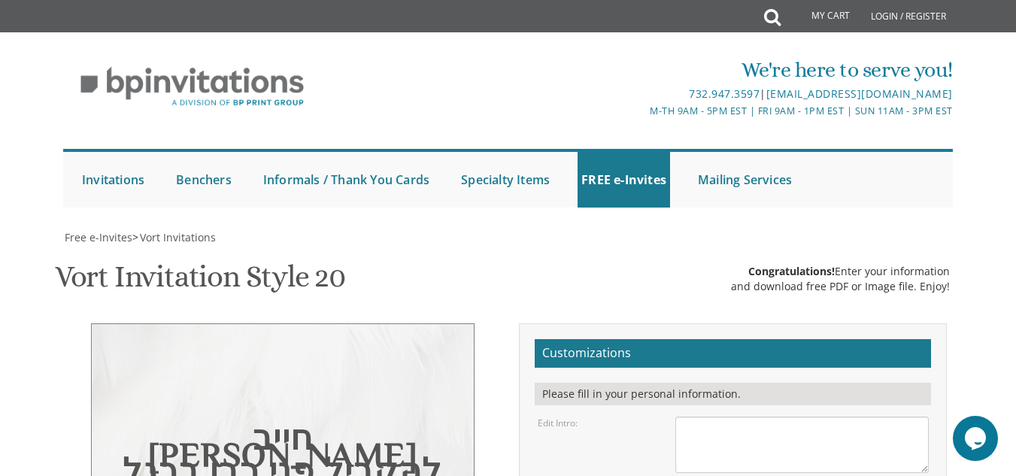
click at [653, 417] on div "Edit Intro: With gratitude to Hashem We would like to invite you to The vort of…" at bounding box center [732, 445] width 413 height 56
click at [324, 433] on div "חייב אדם להקביל פני רבו ברגל" at bounding box center [283, 458] width 322 height 50
drag, startPoint x: 830, startPoint y: 296, endPoint x: 632, endPoint y: 271, distance: 199.3
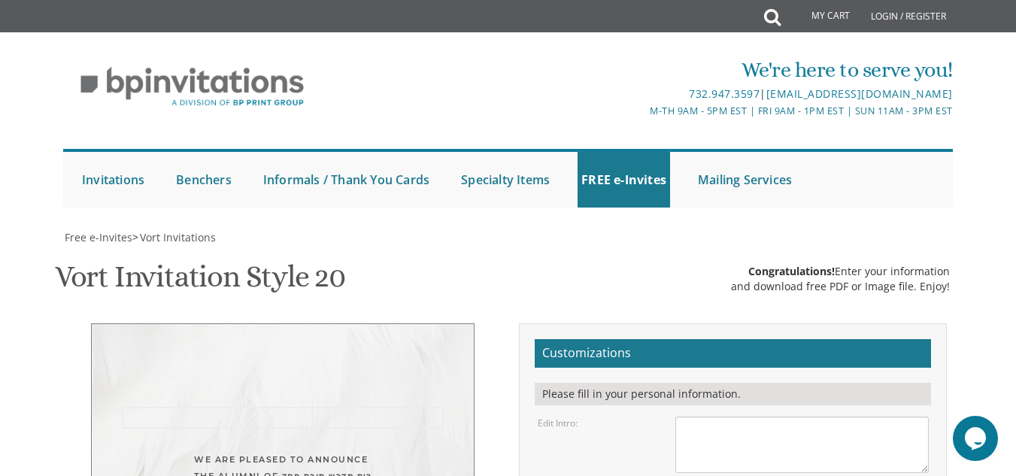
paste textarea "חייב אדם להקביל פני רבו ברגל"
type textarea "חייב אדם להקביל פני רבו ברגל"
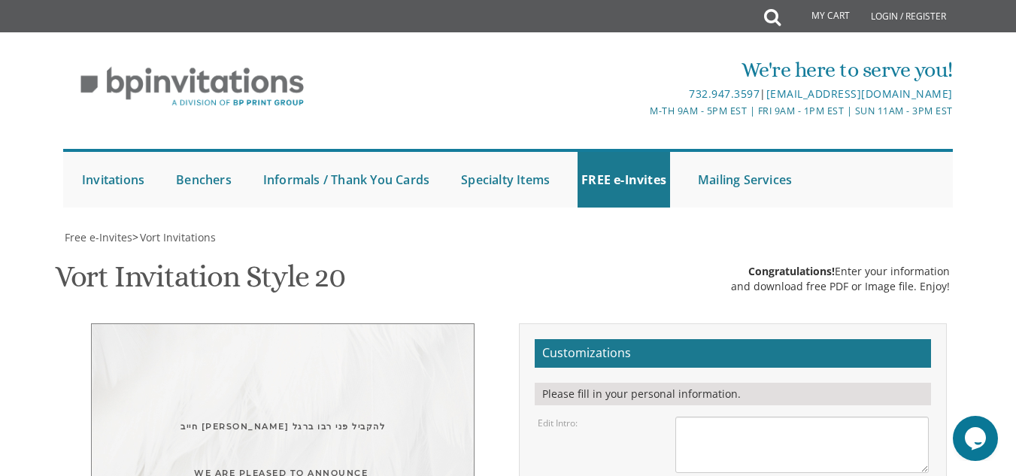
drag, startPoint x: 867, startPoint y: 372, endPoint x: 682, endPoint y: 359, distance: 185.4
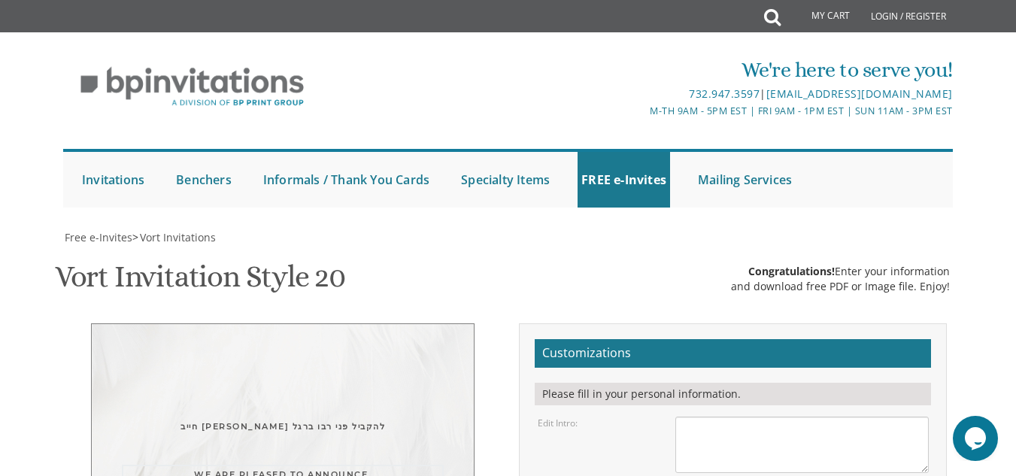
type textarea "We are pleased to announce the alumni of בית מדרש תורת חסד will be having שמחת …"
paste textarea "Rain or shine Around right side of house to succah."
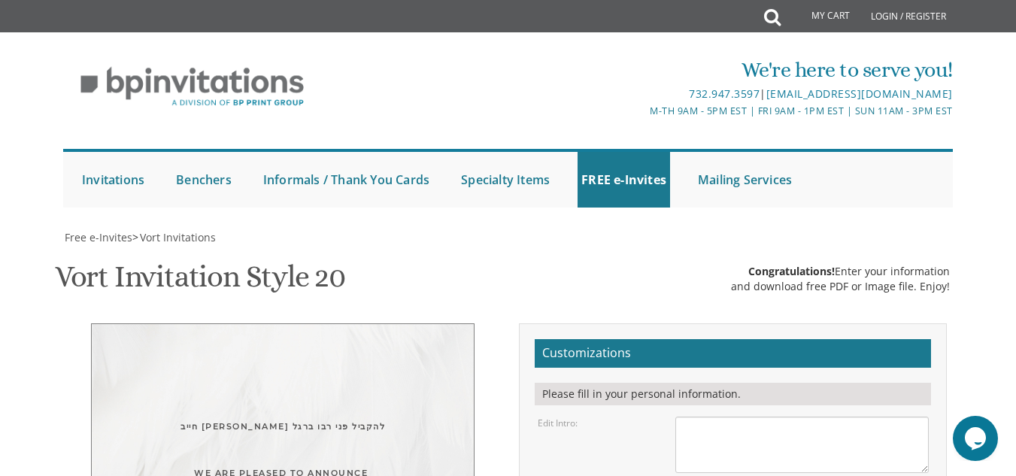
type textarea "Rain or shine Around right side of house to succah."
click at [291, 407] on div "חייב אדם להקביל פני רבו ברגל" at bounding box center [283, 424] width 322 height 35
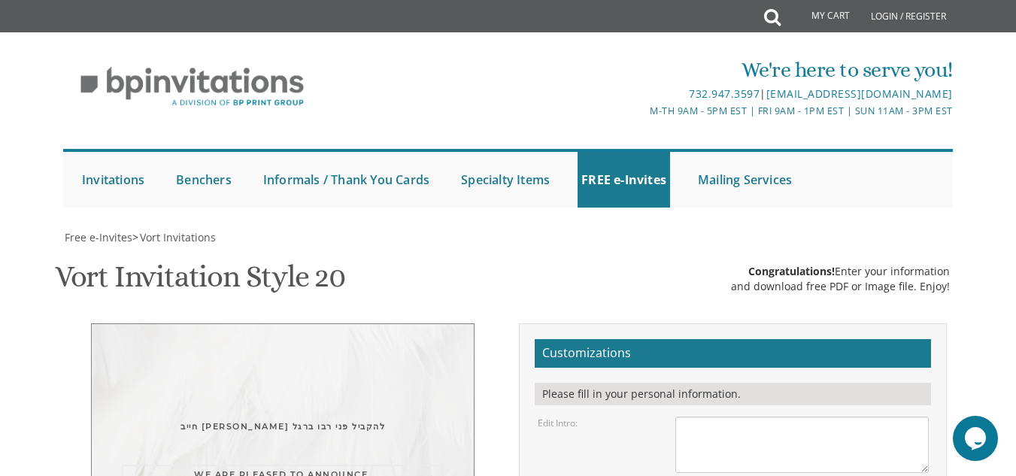
type textarea "We are pleased to announce the alumni of בית מדרש תורת חסד will be having שמחת …"
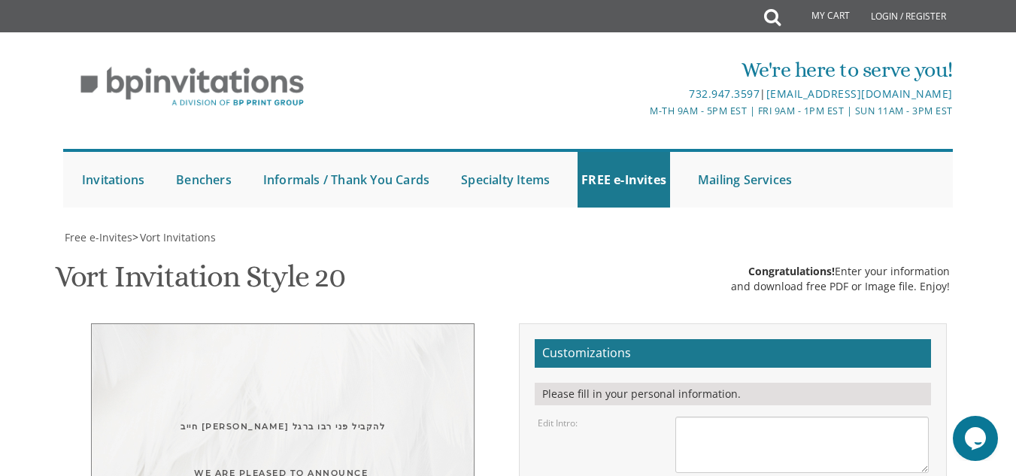
scroll to position [315, 0]
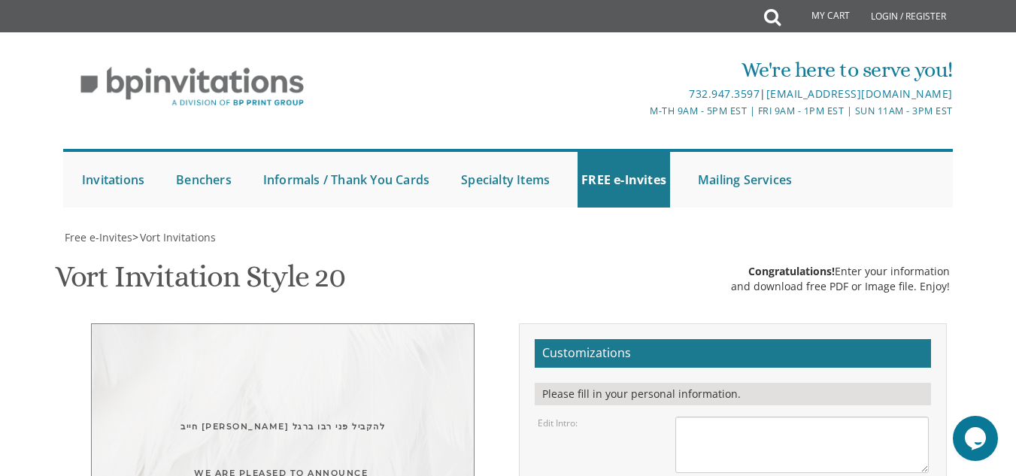
scroll to position [403, 0]
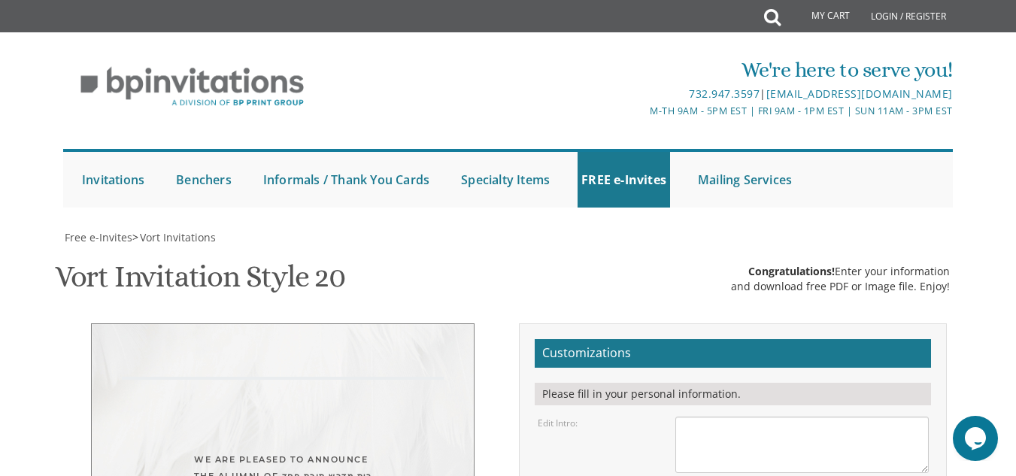
click at [772, 417] on textarea "With gratitude to Hashem We would like to invite you to The vort of our dear ch…" at bounding box center [801, 445] width 253 height 56
paste textarea "חייב אדם להקביל פני רבו ברגל"
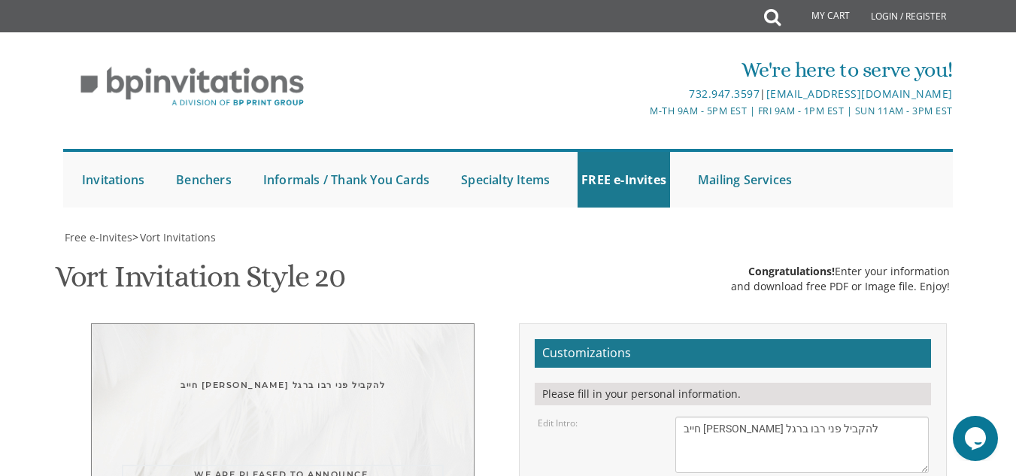
drag, startPoint x: 748, startPoint y: 352, endPoint x: 674, endPoint y: 334, distance: 76.6
click at [837, 417] on textarea "With gratitude to Hashem We would like to invite you to The vort of our dear ch…" at bounding box center [801, 445] width 253 height 56
paste textarea "We are pleased to announce the alumni of"
type textarea "חייב אדם להקביל פני רבו ברגל We are pleased to announce the alumni of"
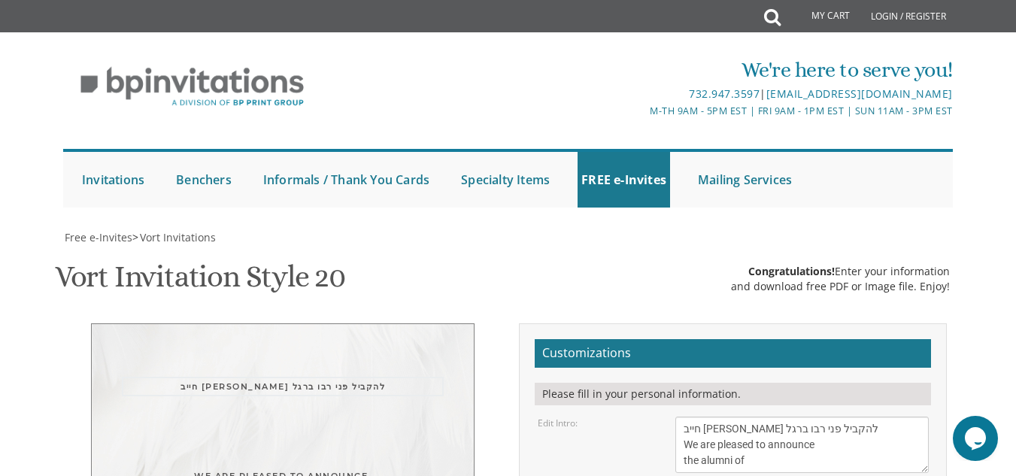
drag, startPoint x: 848, startPoint y: 355, endPoint x: 751, endPoint y: 350, distance: 97.9
paste textarea "בית מדרש תורת חסד"
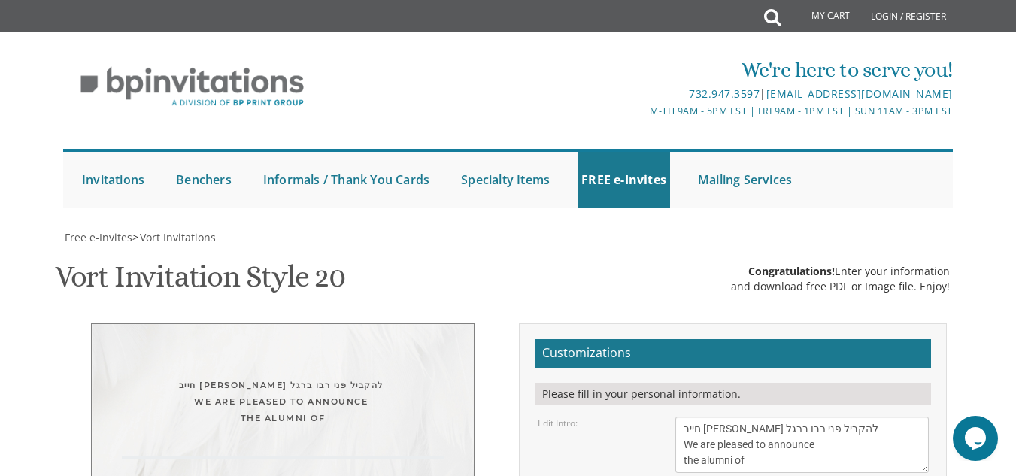
type textarea "בית מדרש תורת חסד"
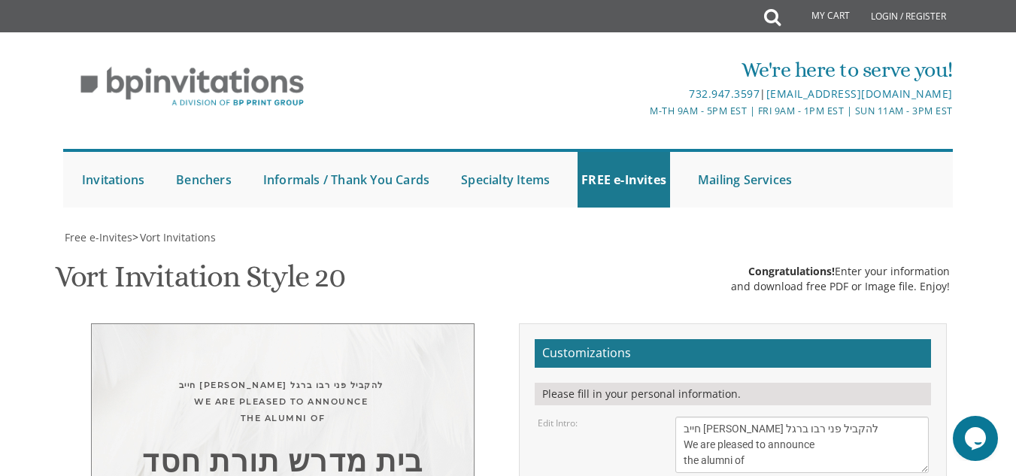
drag, startPoint x: 863, startPoint y: 305, endPoint x: 652, endPoint y: 262, distance: 215.6
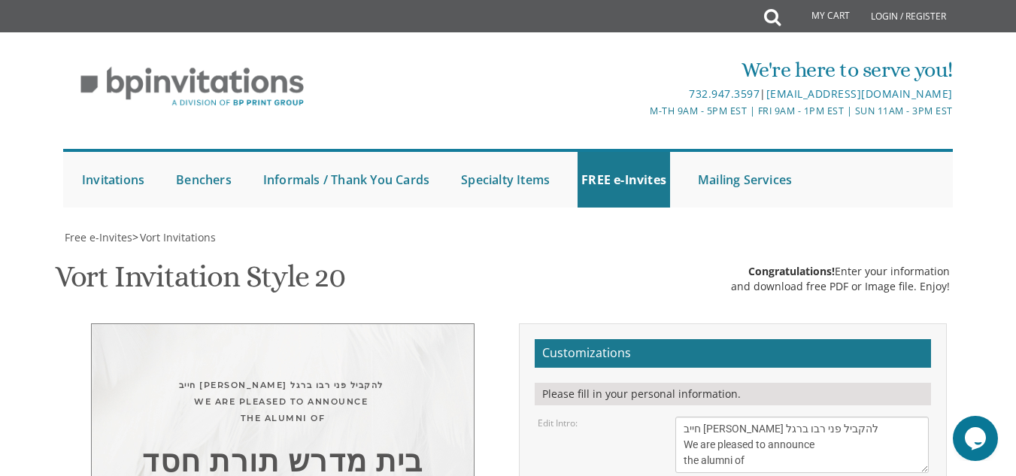
type textarea "will be having שמחת בית השואבה בהשתתפות ראש הישיובה שליטא Thursday evening אור …"
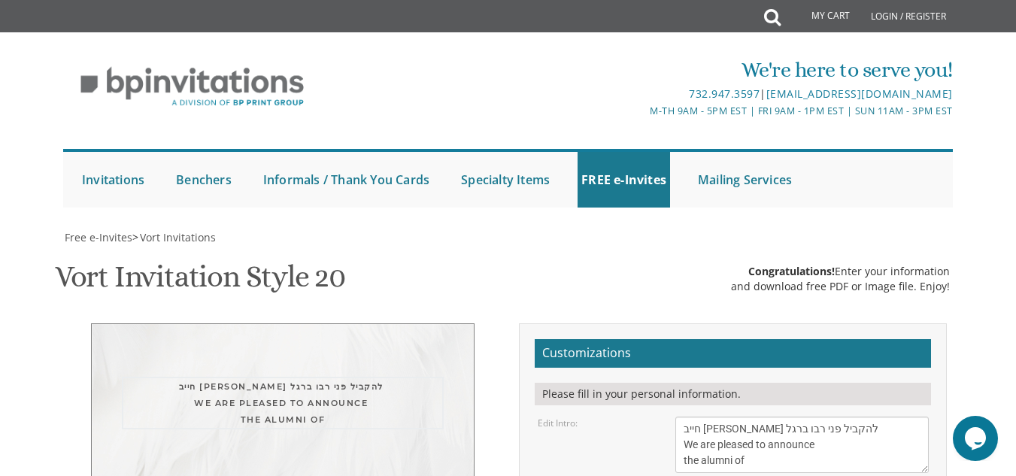
click at [766, 417] on textarea "With gratitude to Hashem We would like to invite you to The vort of our dear ch…" at bounding box center [801, 445] width 253 height 56
paste textarea "בית מדרש תורת חסד"
type textarea "חייב אדם להקביל פני רבו ברגל We are pleased to announce the alumni of בית מדרש …"
drag, startPoint x: 754, startPoint y: 326, endPoint x: 659, endPoint y: 319, distance: 95.8
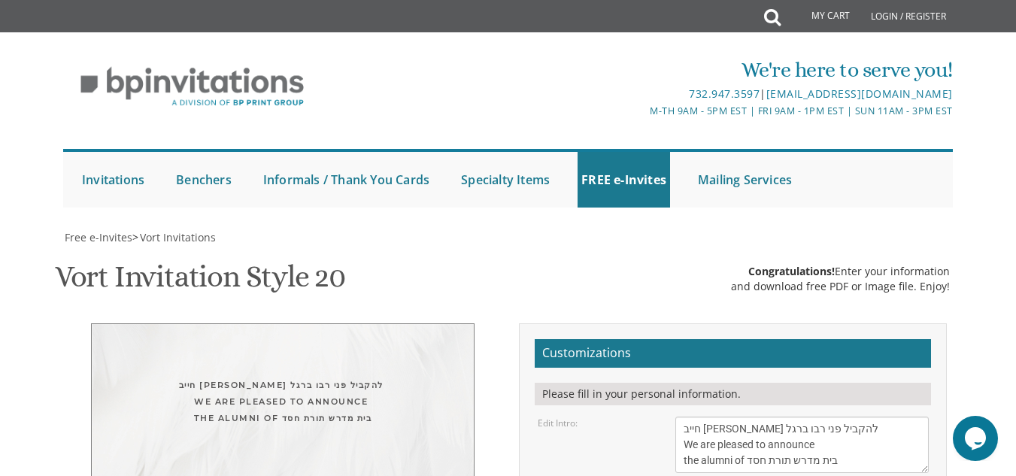
type textarea "שמחת בית השואבה בהשתתפות ראש הישיובה שליטא Thursday evening אור ליום ג דחול המו…"
click at [859, 417] on textarea "With gratitude to Hashem We would like to invite you to The vort of our dear ch…" at bounding box center [801, 445] width 253 height 56
paste textarea "will be having"
type textarea "חייב אדם להקביל פני רבו ברגל We are pleased to announce the alumni of בית מדרש …"
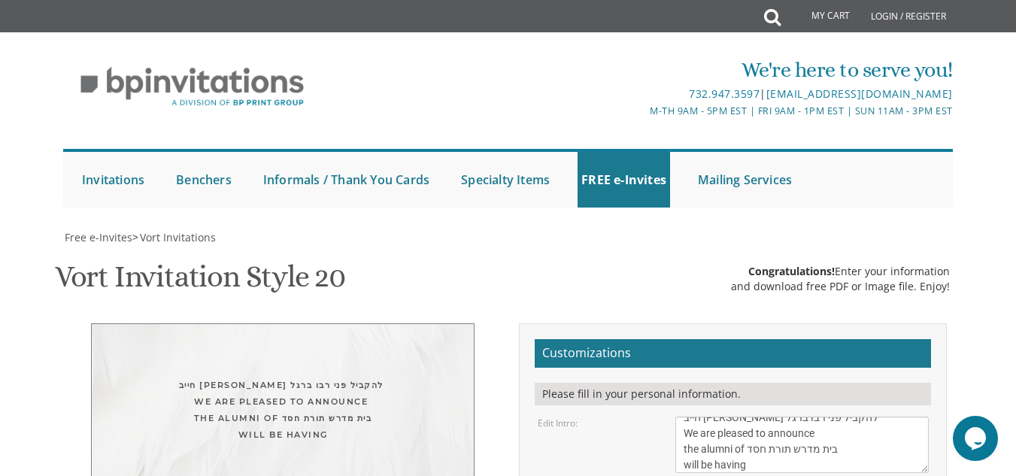
drag, startPoint x: 791, startPoint y: 336, endPoint x: 684, endPoint y: 341, distance: 107.6
paste textarea "שמחת בית השואבה"
type textarea "שמחת בית השואבה"
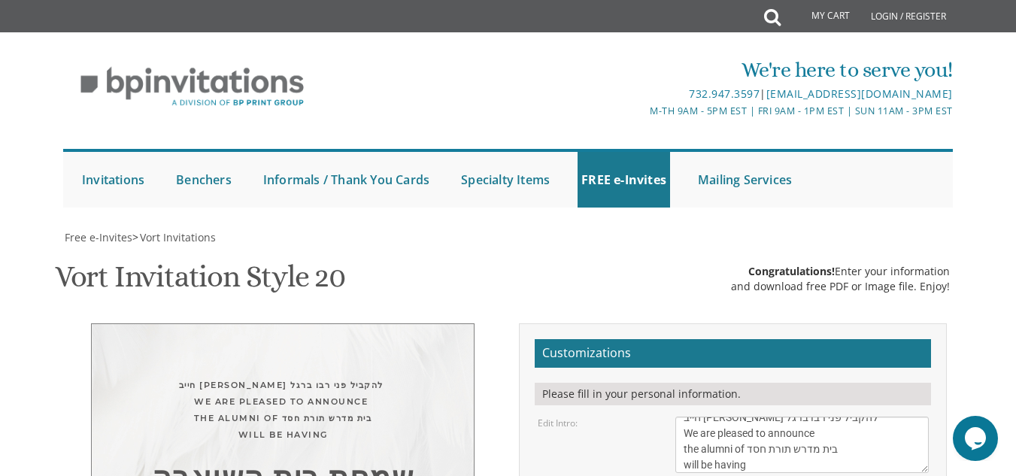
drag, startPoint x: 786, startPoint y: 333, endPoint x: 670, endPoint y: 329, distance: 115.9
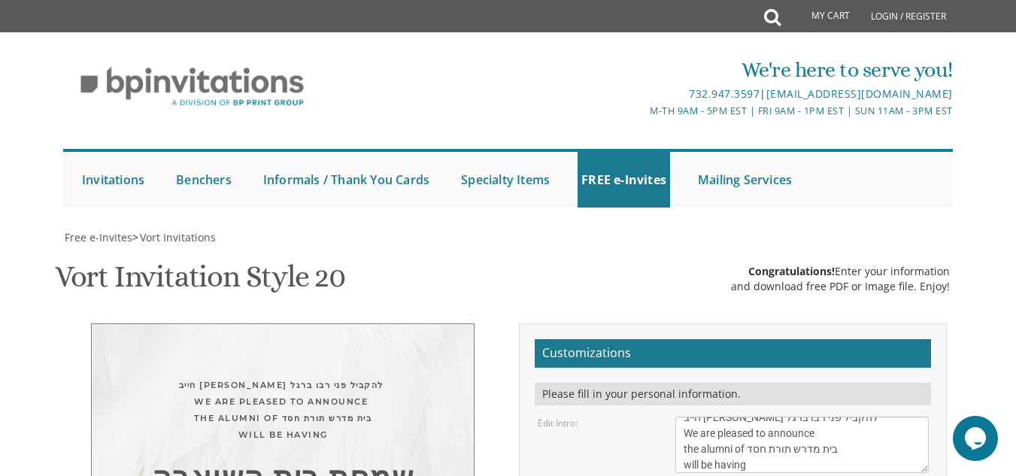
drag, startPoint x: 845, startPoint y: 326, endPoint x: 678, endPoint y: 308, distance: 167.9
type textarea "Thursday evening אור ליום ג דחול המועד 8:00 1542 Laguna Lane בבית הלל ברולל Eve…"
paste textarea "בהשתתפות ראש הישיובה שליטא"
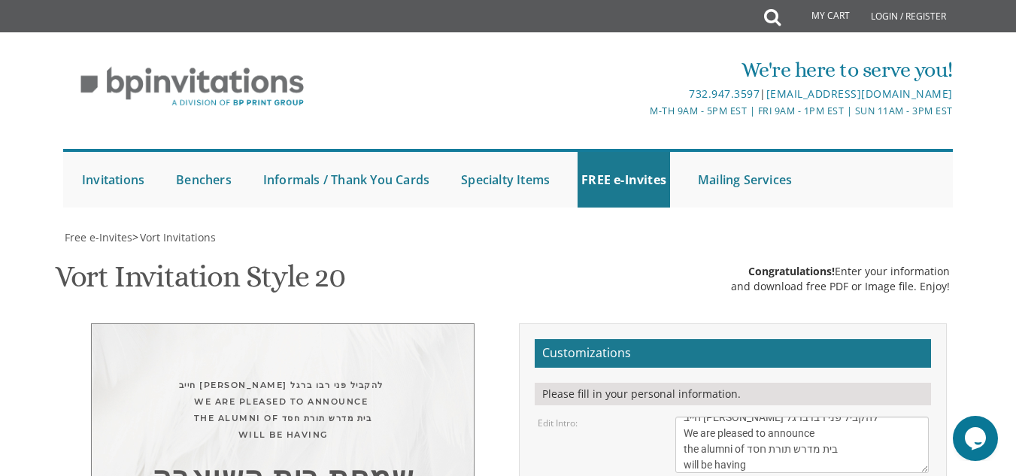
type textarea "בהשתתפות ראש הישיובה שליטא"
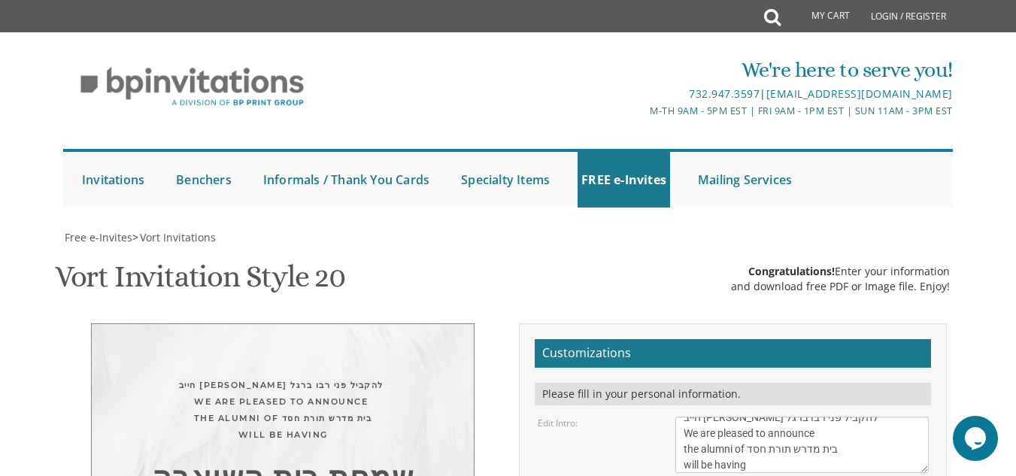
scroll to position [457, 0]
type input "Yosefgelfandnj@gmail.com"
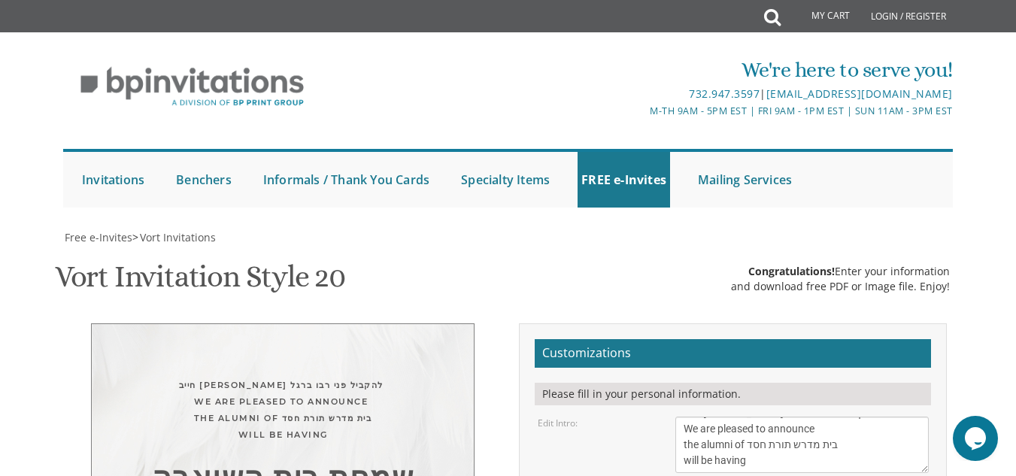
scroll to position [616, 0]
type textarea "בהשתתפות ראש הישיבה שליטא"
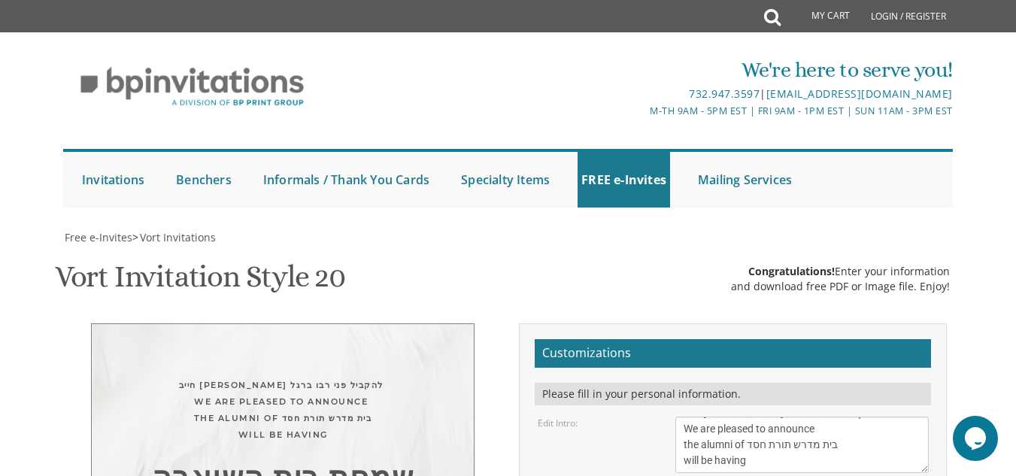
scroll to position [63, 0]
type textarea "Thursday evening אור ליום ג דחול המועד 8:00 1542 Laguna Lane בבית הלל ברילל Eve…"
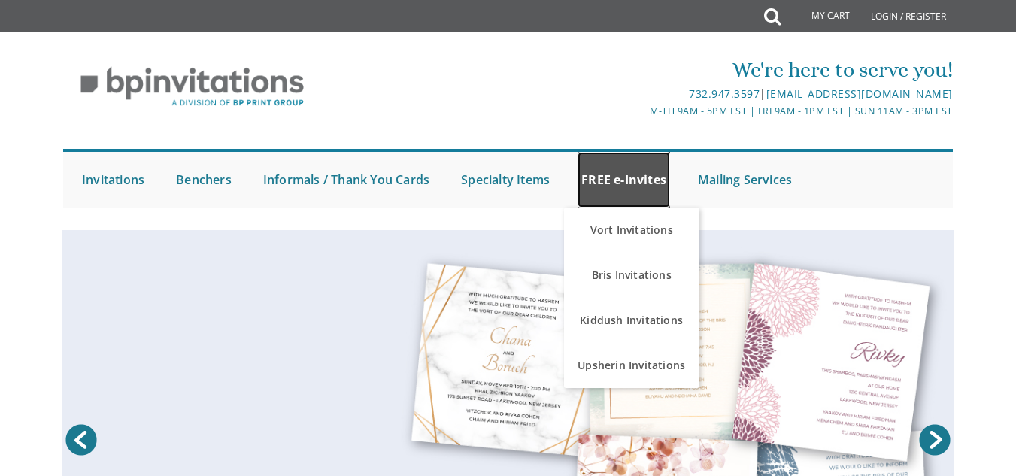
click at [654, 187] on link "FREE e-Invites" at bounding box center [624, 180] width 93 height 56
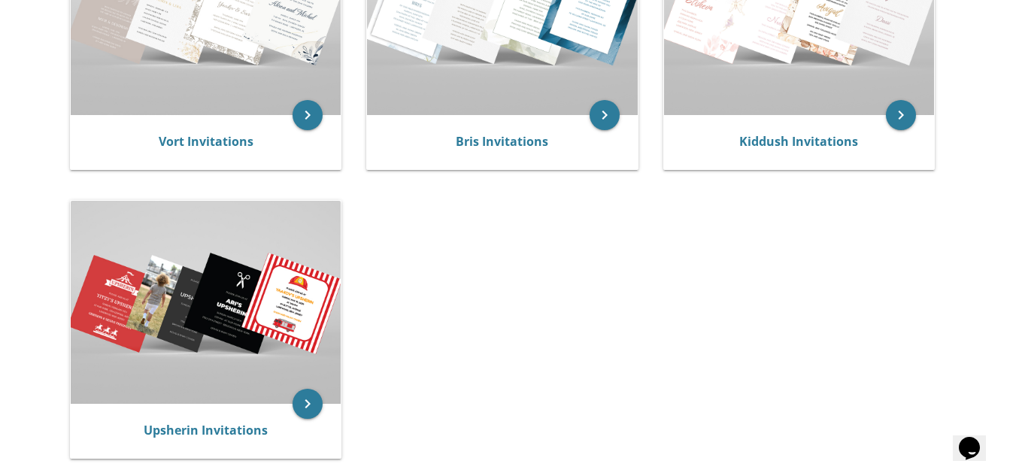
scroll to position [425, 0]
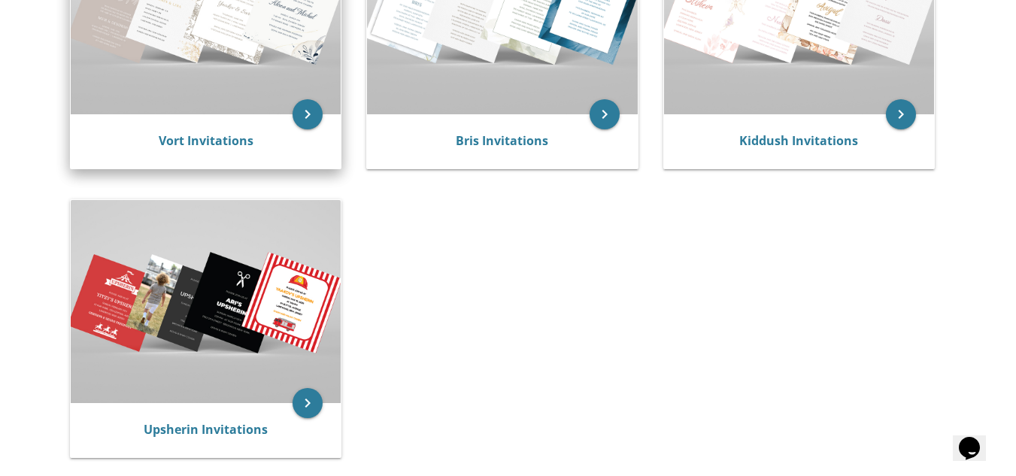
click at [217, 84] on img at bounding box center [206, 13] width 270 height 202
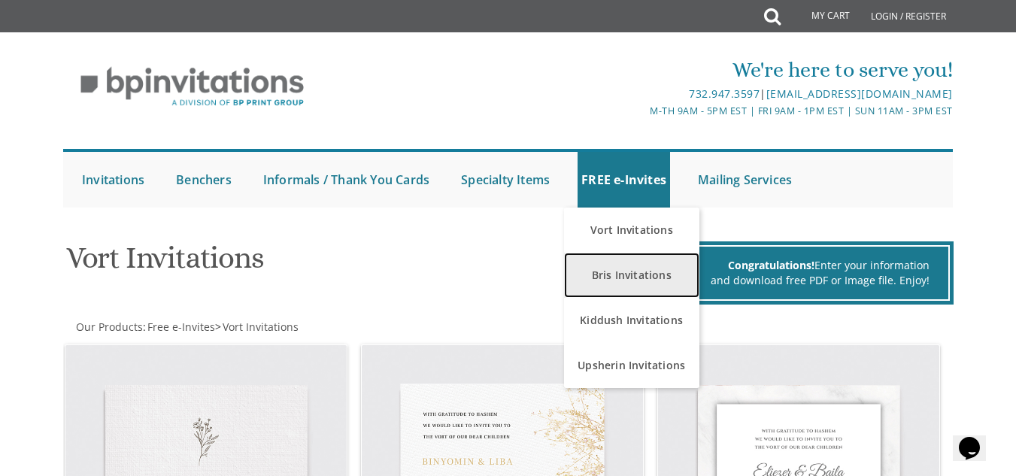
click at [647, 290] on link "Bris Invitations" at bounding box center [631, 275] width 135 height 45
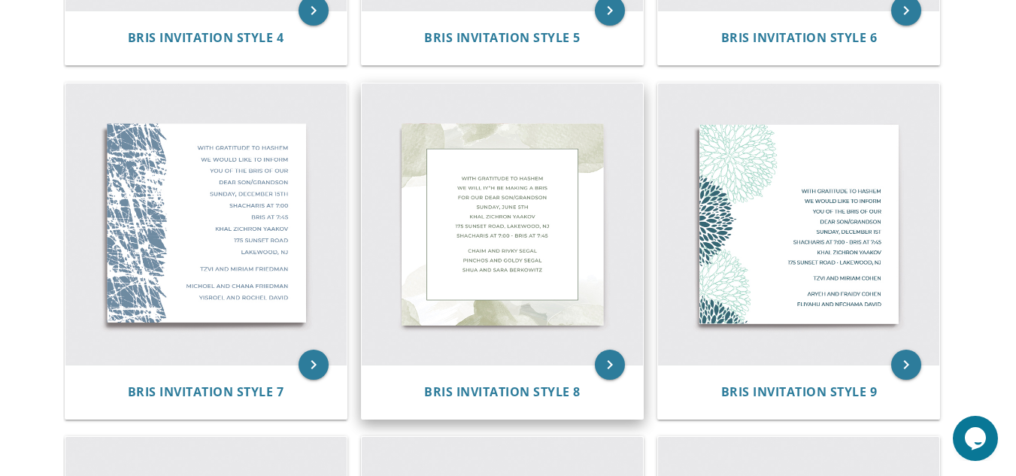
scroll to position [943, 0]
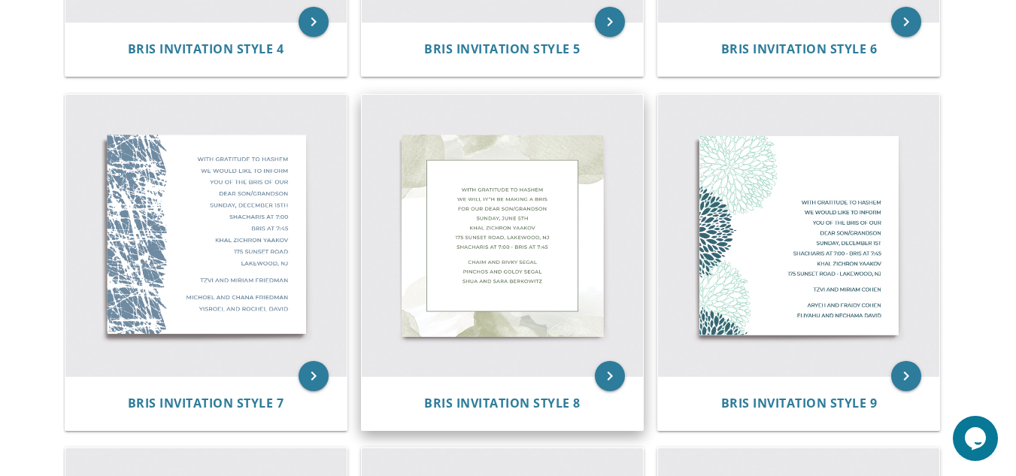
click at [485, 256] on img at bounding box center [502, 235] width 281 height 281
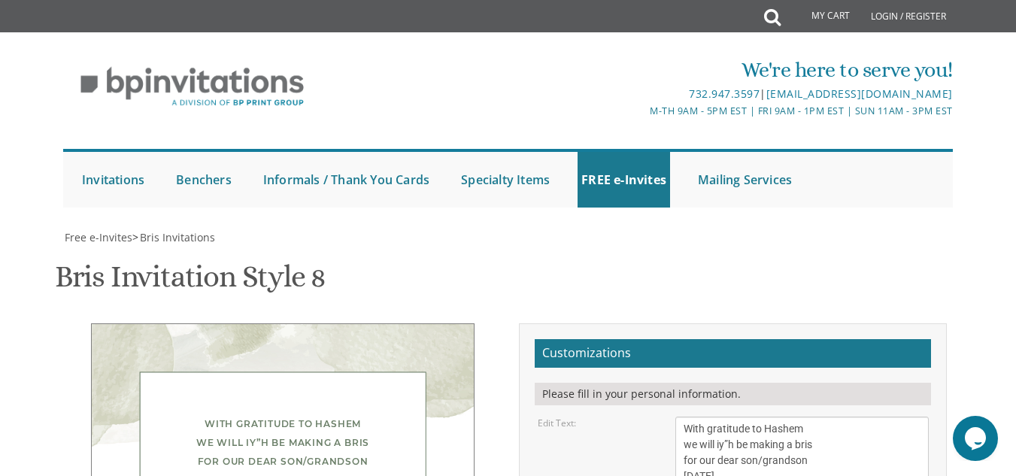
scroll to position [249, 0]
drag, startPoint x: 837, startPoint y: 278, endPoint x: 681, endPoint y: 168, distance: 191.1
click at [681, 417] on textarea "With gratitude to Hashem we will iy”h be making a bris for our dear son/grandso…" at bounding box center [801, 477] width 253 height 120
paste textarea "חייב אדם להקביל פני רבו ברגל"
click at [827, 417] on textarea "With gratitude to Hashem we will iy”h be making a bris for our dear son/grandso…" at bounding box center [801, 477] width 253 height 120
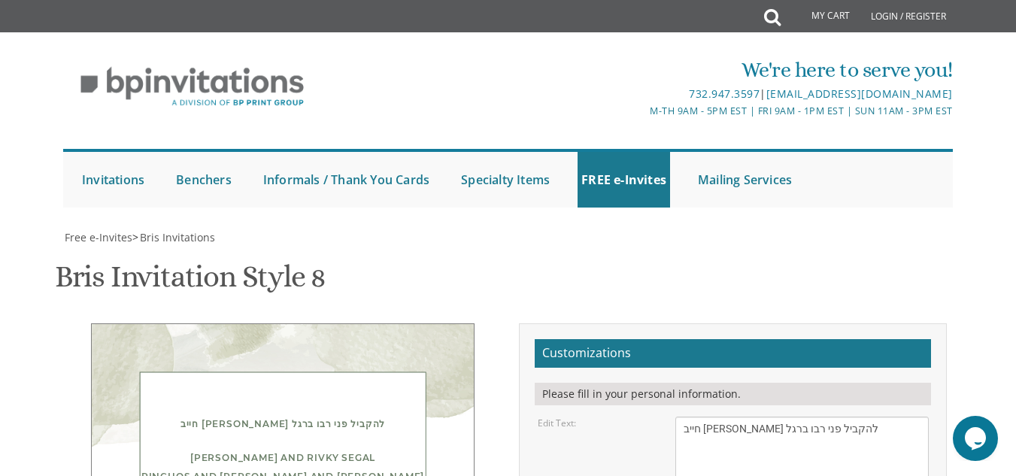
click at [550, 417] on div "Edit Text: With gratitude to Hashem we will iy”h be making a bris for our dear …" at bounding box center [732, 477] width 413 height 120
click at [845, 417] on textarea "With gratitude to Hashem we will iy”h be making a bris for our dear son/grandso…" at bounding box center [801, 477] width 253 height 120
paste textarea "We are pleased to announce the alumni of בית מדרש תורת חסד will be having שמחת …"
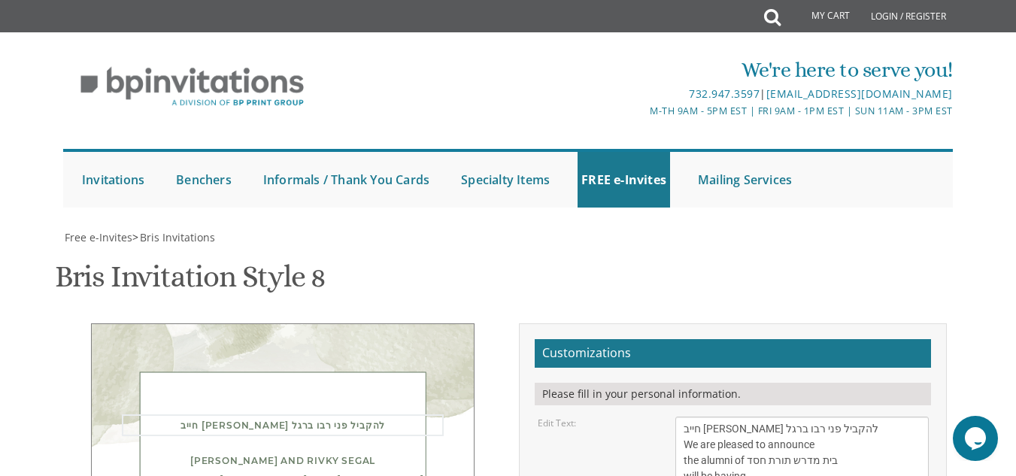
scroll to position [106, 0]
type textarea "חייב אדם להקביל פני רבו ברגל We are pleased to announce the alumni of בית מדרש …"
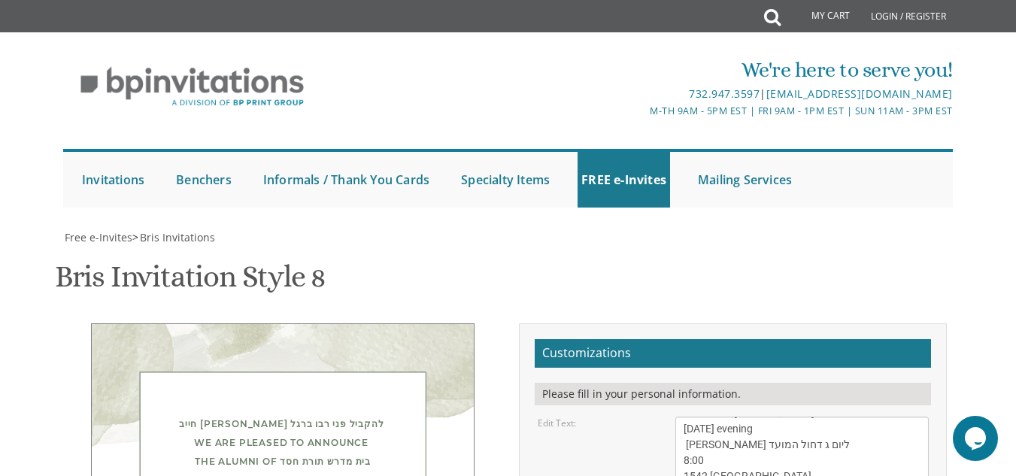
click at [622, 417] on div "Edit Text: With gratitude to Hashem we will iy”h be making a bris for our dear …" at bounding box center [732, 477] width 413 height 120
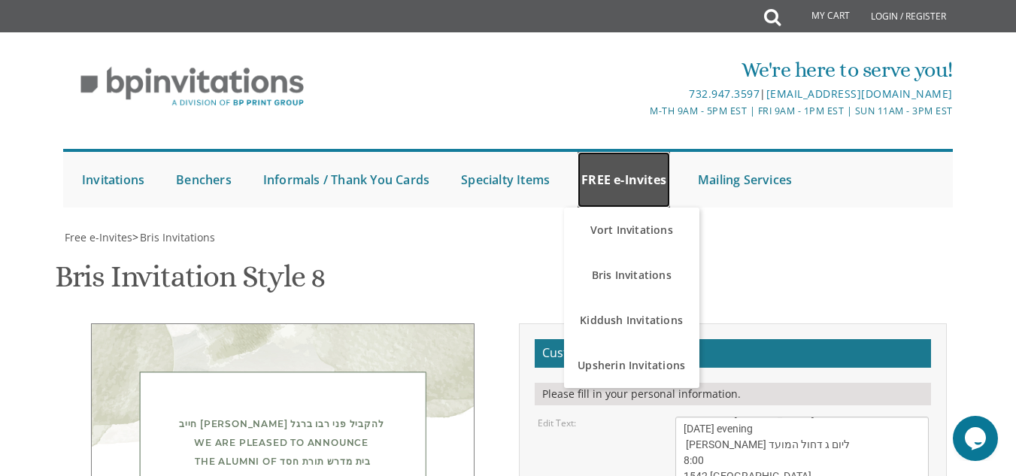
click at [618, 160] on link "FREE e-Invites" at bounding box center [624, 180] width 93 height 56
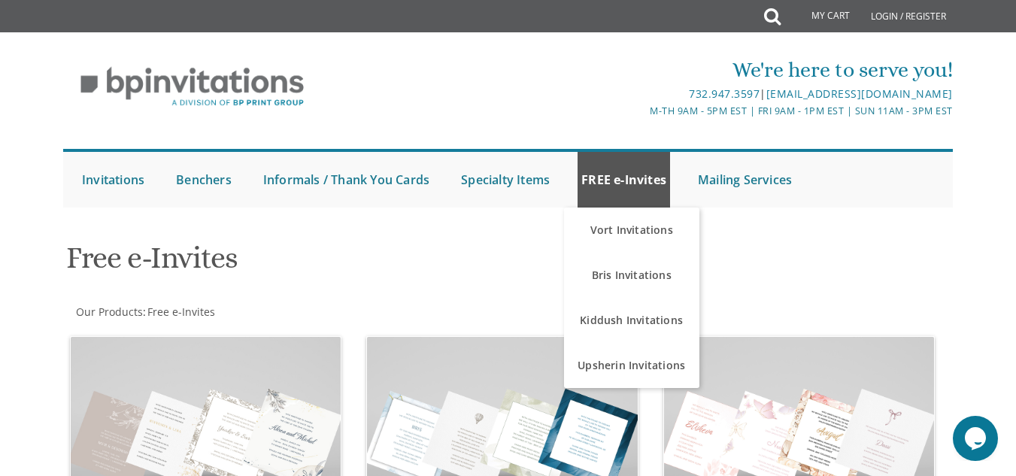
scroll to position [276, 0]
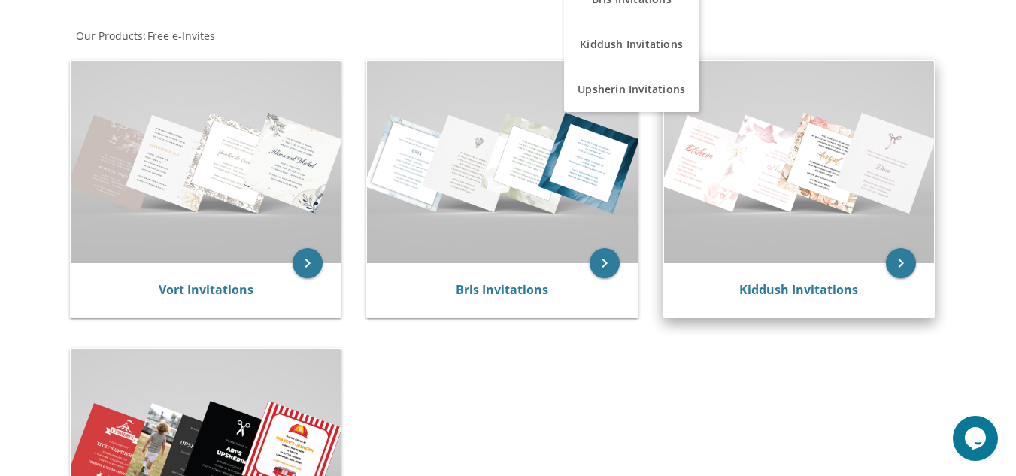
click at [890, 312] on div "Kiddush Invitations" at bounding box center [799, 290] width 270 height 54
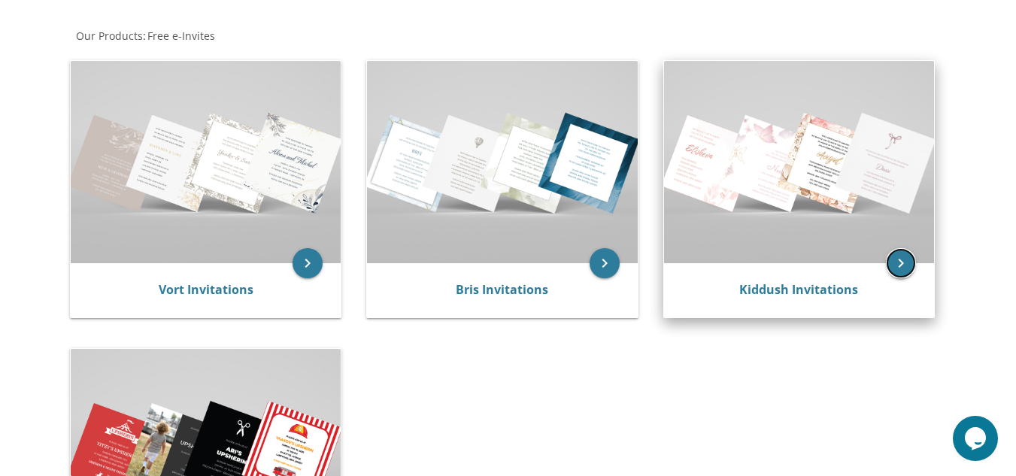
click at [911, 257] on icon "keyboard_arrow_right" at bounding box center [901, 263] width 30 height 30
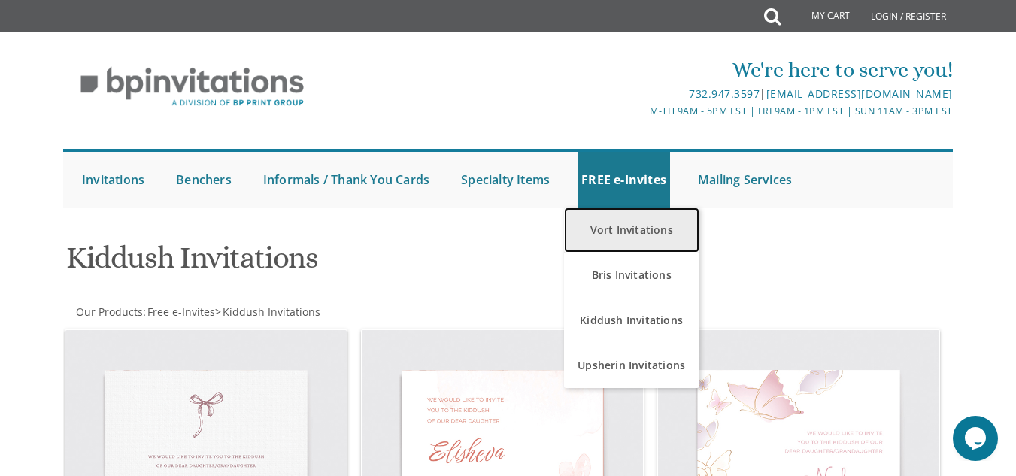
click at [632, 226] on link "Vort Invitations" at bounding box center [631, 230] width 135 height 45
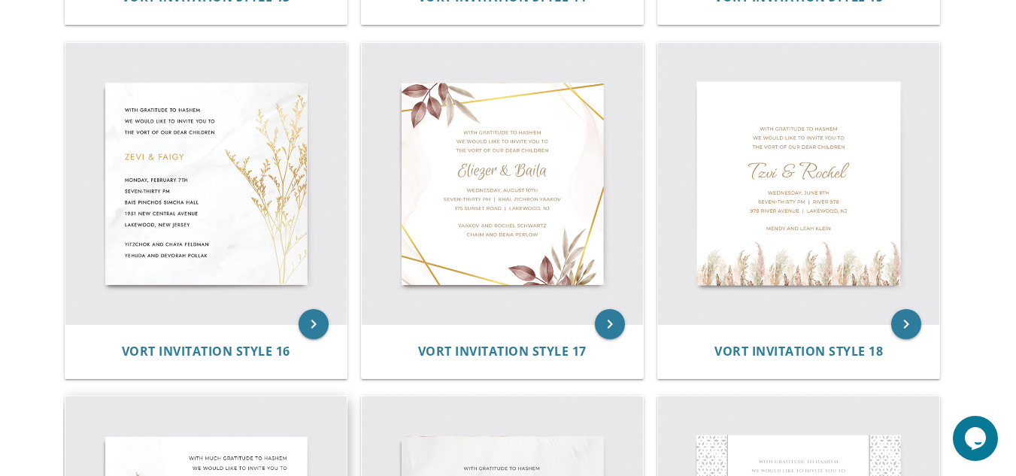
scroll to position [2073, 0]
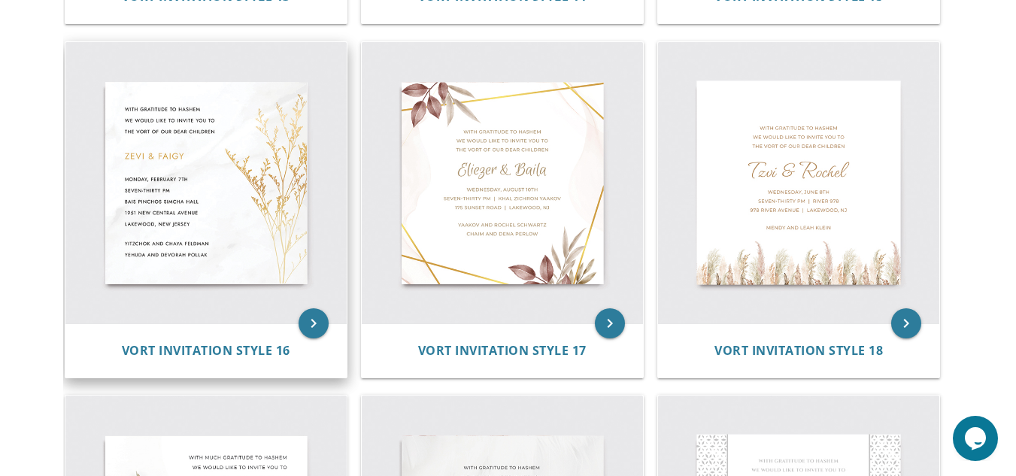
click at [268, 177] on img at bounding box center [205, 182] width 281 height 281
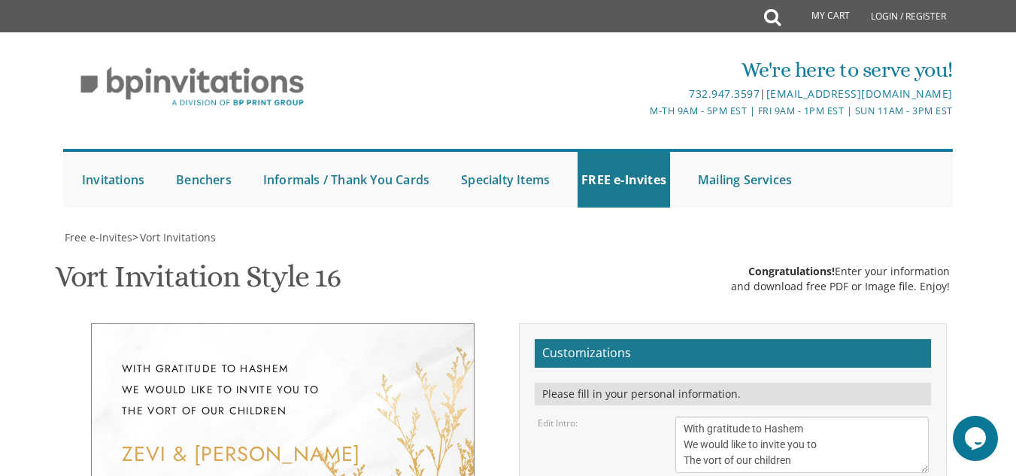
scroll to position [289, 0]
paste textarea "חייב אדם להקביל פני רבו ברגל"
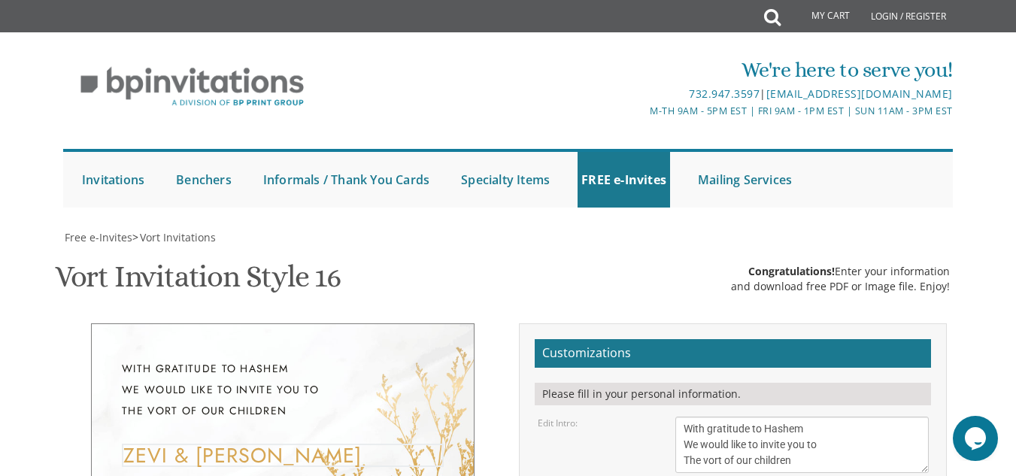
type textarea "חייב אדם להקביל פני רבו ברגל"
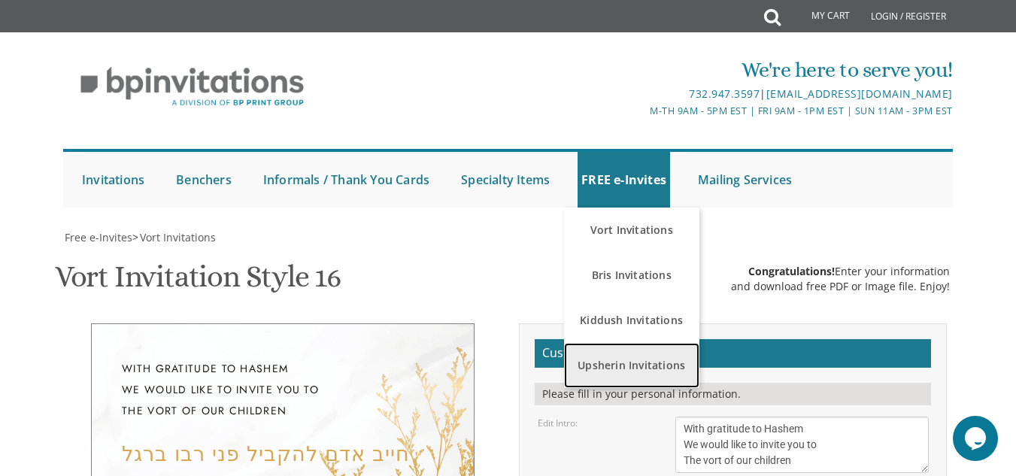
click at [626, 361] on link "Upsherin Invitations" at bounding box center [631, 365] width 135 height 45
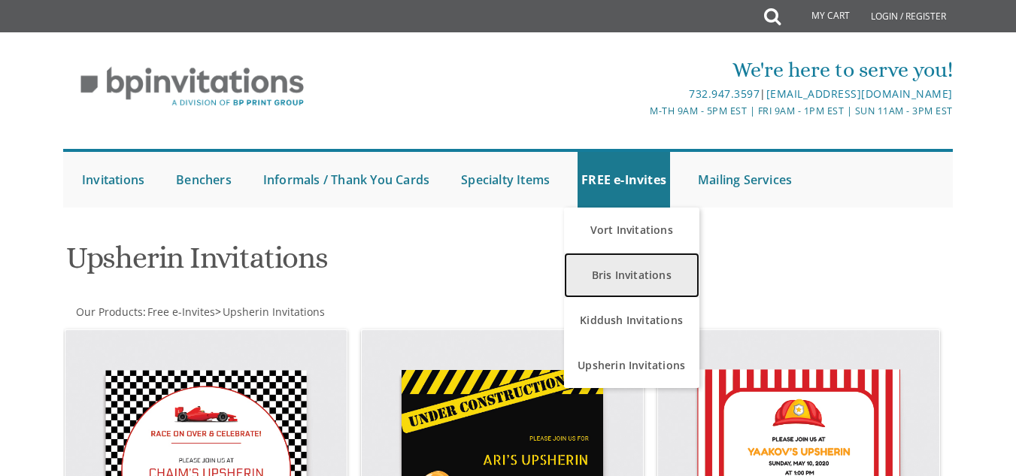
click at [611, 281] on link "Bris Invitations" at bounding box center [631, 275] width 135 height 45
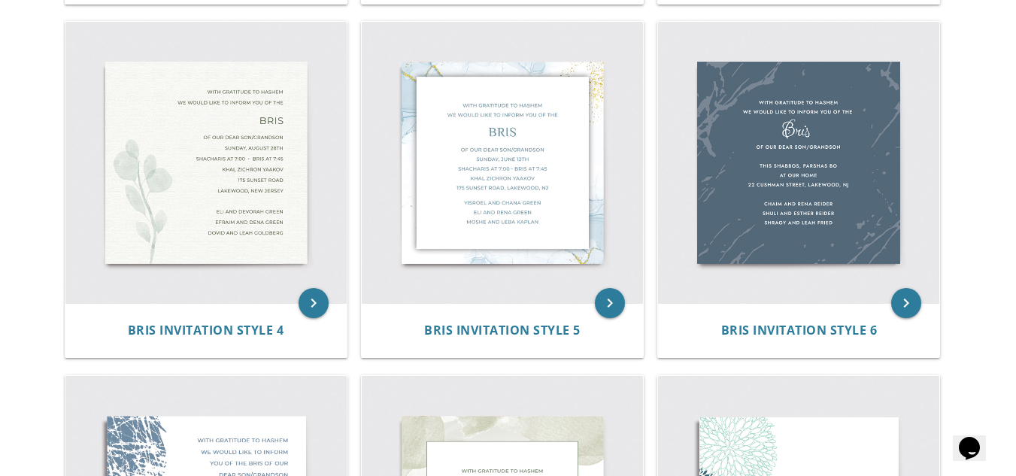
scroll to position [663, 0]
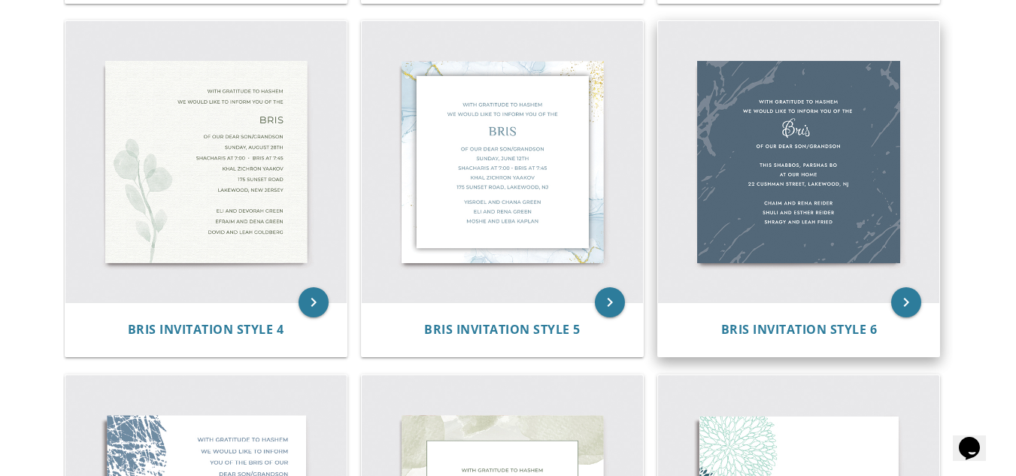
click at [802, 199] on img at bounding box center [798, 161] width 281 height 281
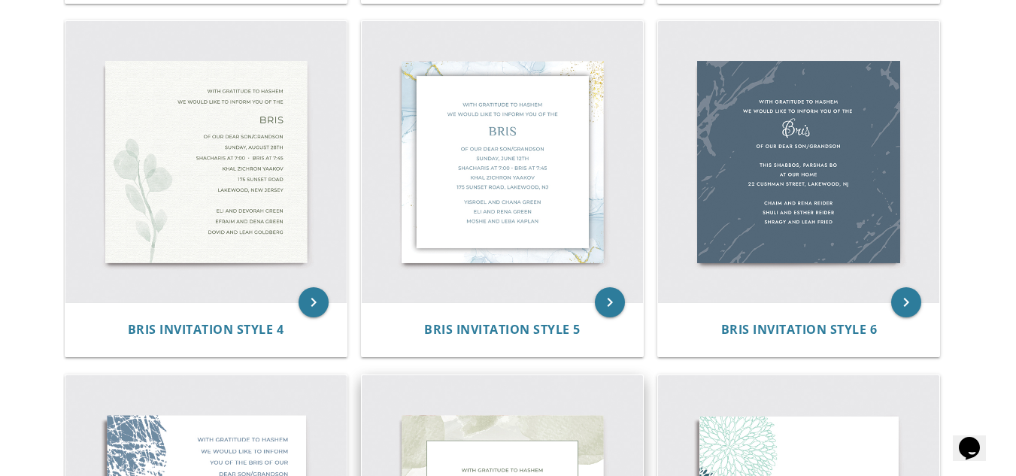
scroll to position [662, 0]
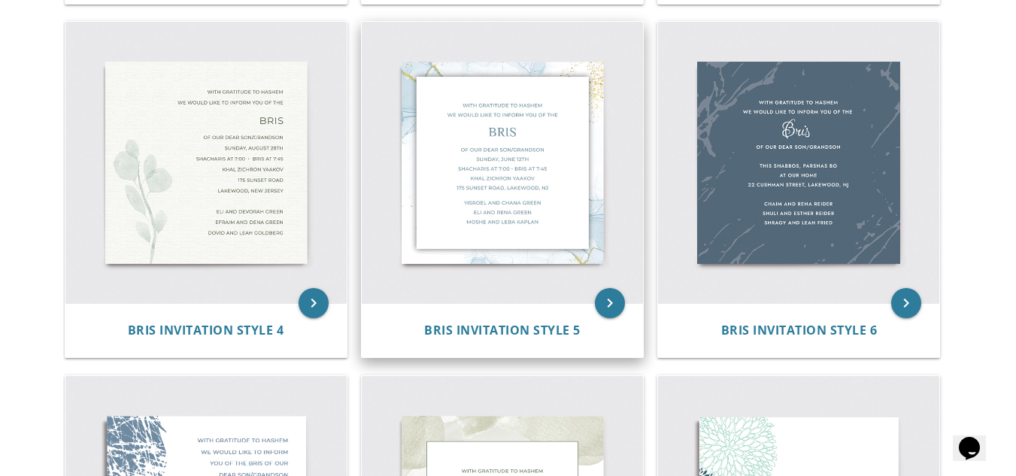
click at [572, 201] on img at bounding box center [502, 162] width 281 height 281
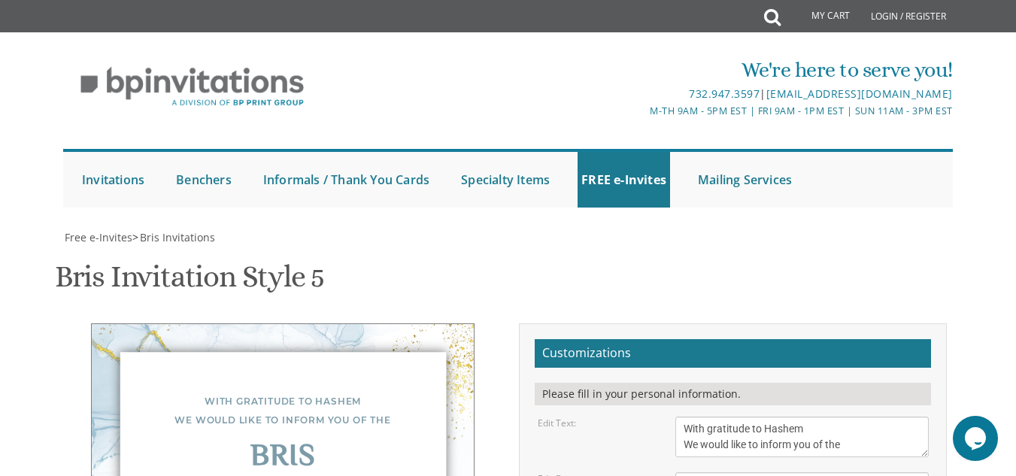
scroll to position [257, 0]
click at [784, 472] on textarea "Bris" at bounding box center [801, 484] width 253 height 25
paste textarea "חייב אדם להקביל פני רבו ברגל"
type textarea "חייב אדם להקביל פני רבו ברגל"
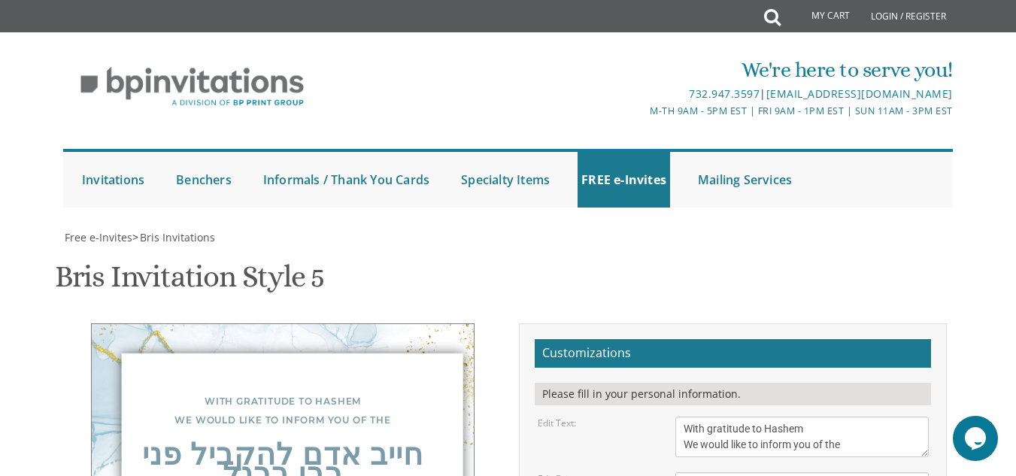
click at [816, 472] on textarea "Bris" at bounding box center [801, 484] width 253 height 25
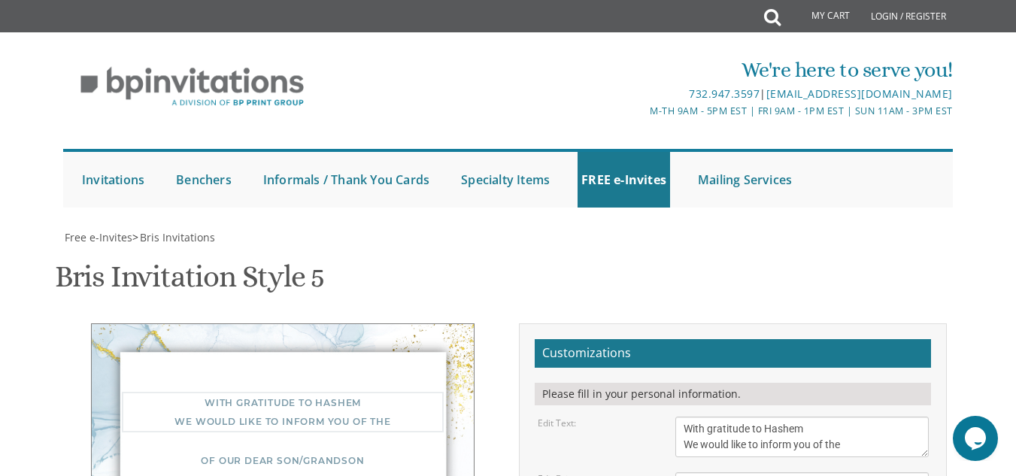
click at [826, 417] on textarea "With gratitude to Hashem We would like to inform you of the" at bounding box center [801, 437] width 253 height 41
drag, startPoint x: 855, startPoint y: 187, endPoint x: 672, endPoint y: 173, distance: 183.3
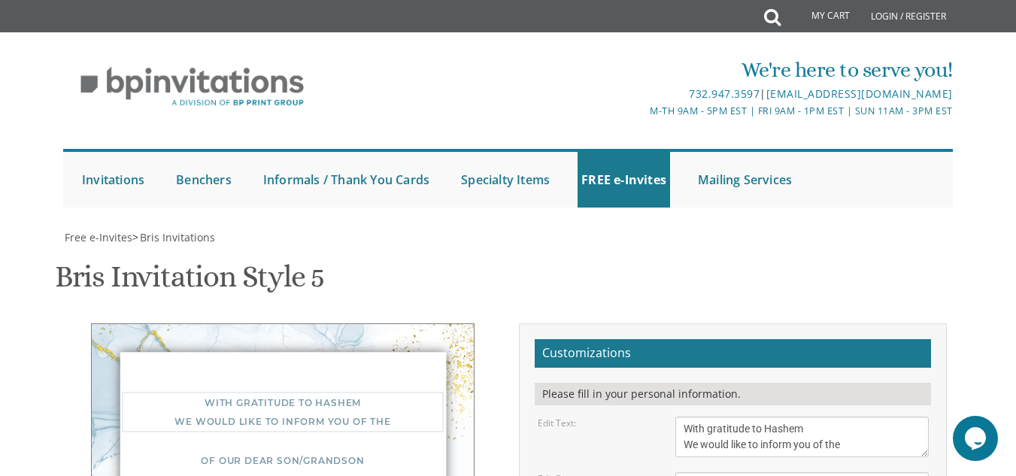
click at [672, 417] on div "With gratitude to Hashem We would like to inform you of the" at bounding box center [801, 437] width 275 height 41
paste textarea "חייב אדם להקביל פני רבו ברגל"
type textarea "חייב אדם להקביל פני רבו ברגל"
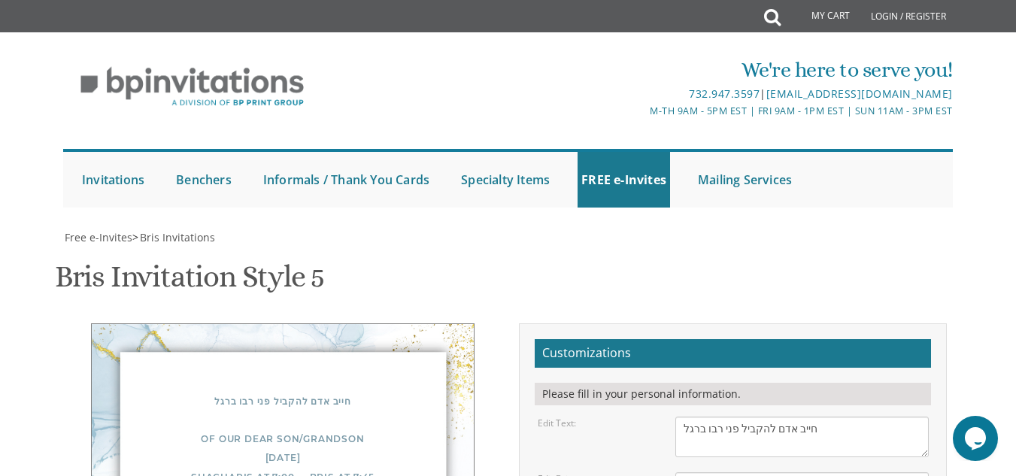
click at [641, 417] on div "Edit Text: With gratitude to Hashem We would like to inform you of the" at bounding box center [732, 437] width 413 height 41
click at [728, 417] on textarea "With gratitude to Hashem We would like to inform you of the" at bounding box center [801, 437] width 253 height 41
drag, startPoint x: 626, startPoint y: 223, endPoint x: 629, endPoint y: 199, distance: 24.2
click at [626, 472] on div "Edit Bris:" at bounding box center [595, 478] width 138 height 13
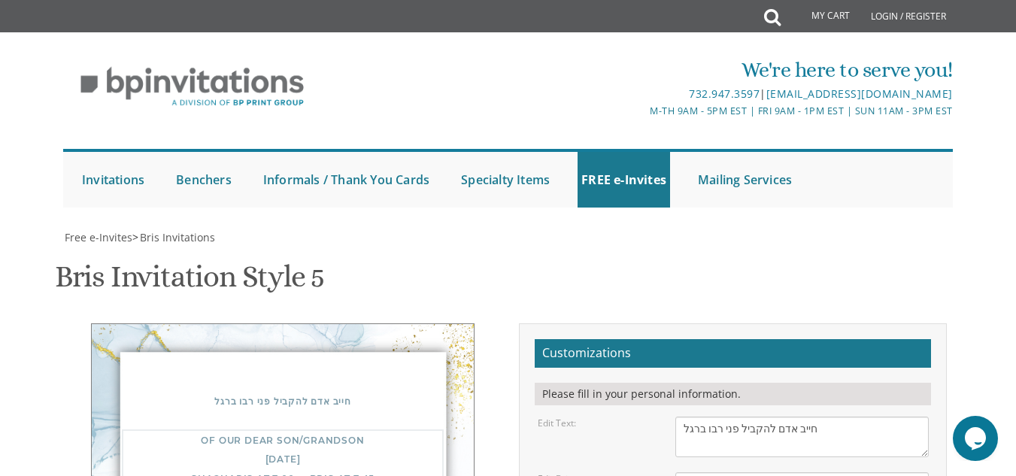
paste textarea "We are pleased to announce the alumni of בית מדרש תורת חסד will be having שמחת …"
type textarea "We are pleased to announce the alumni of בית מדרש תורת חסד will be having שמחת …"
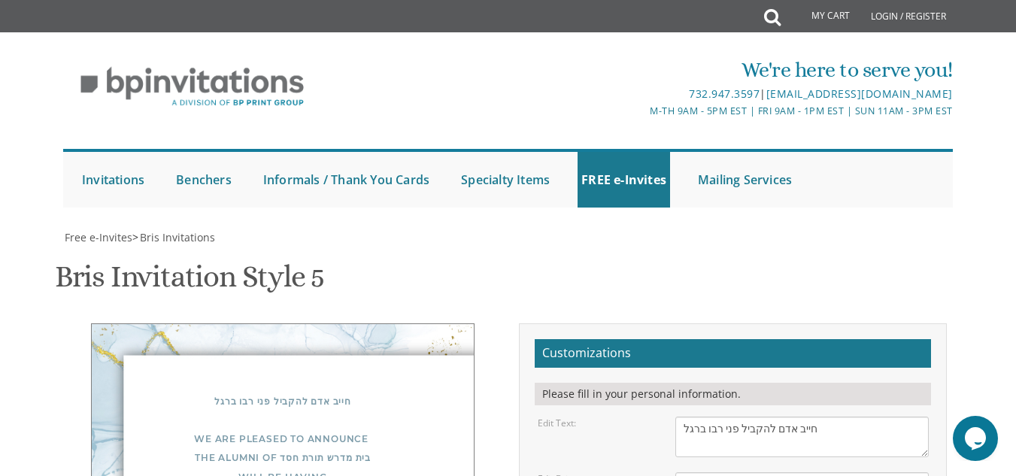
scroll to position [126, 0]
drag, startPoint x: 803, startPoint y: 357, endPoint x: 678, endPoint y: 317, distance: 132.0
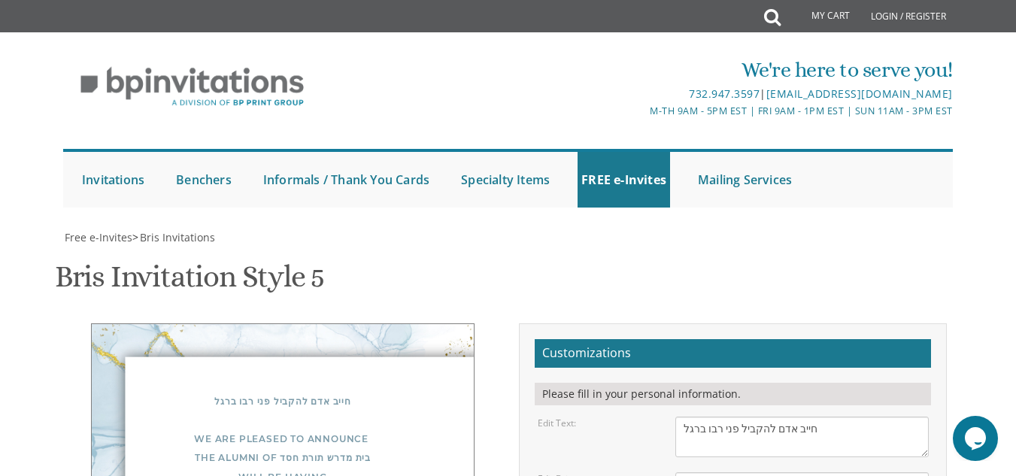
drag, startPoint x: 820, startPoint y: 350, endPoint x: 683, endPoint y: 311, distance: 142.1
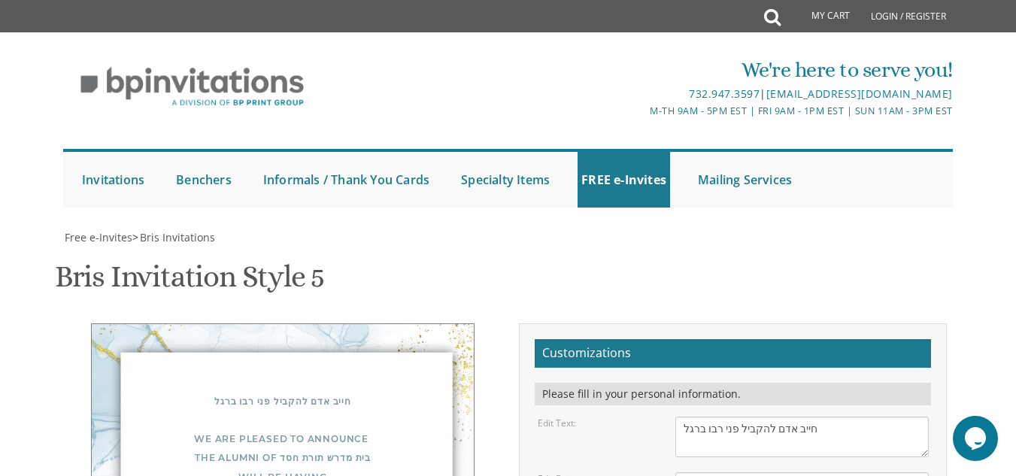
paste textarea "Rain or shine Around right side of house to succah."
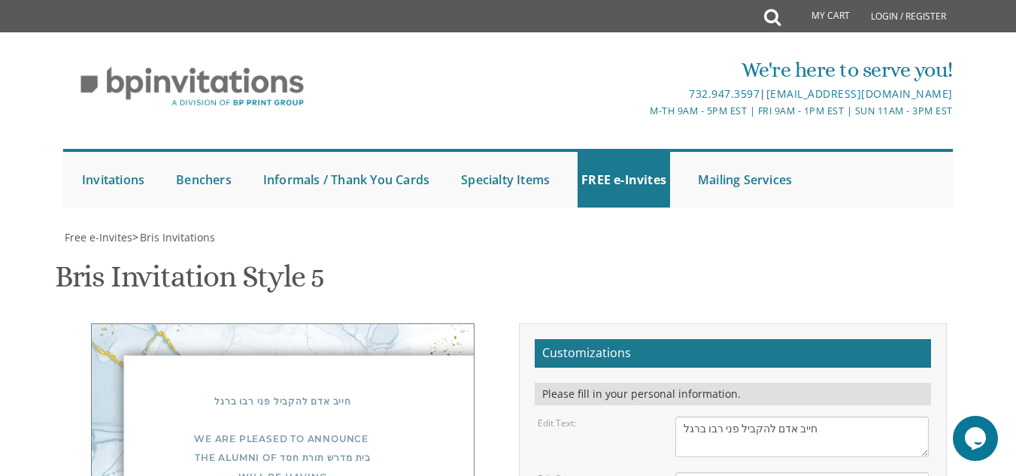
type textarea "R"
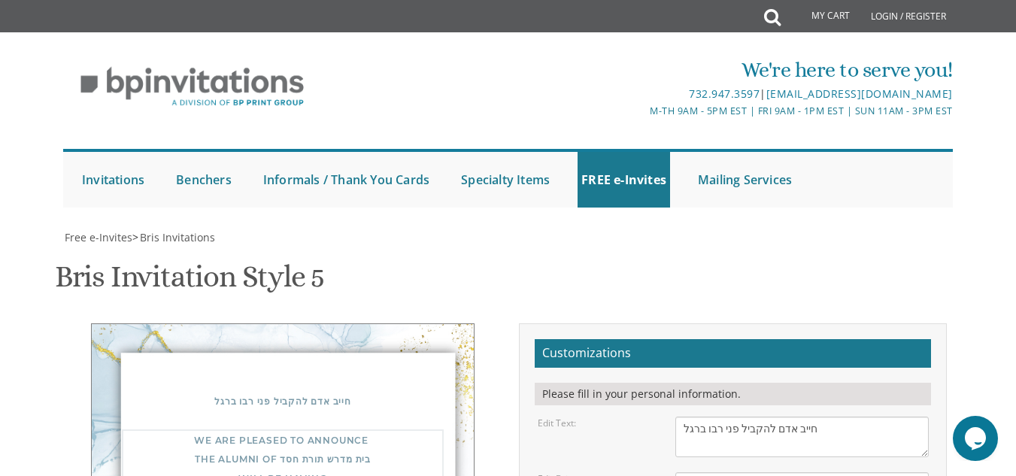
paste textarea "Rain or shine Around right side of house to succah."
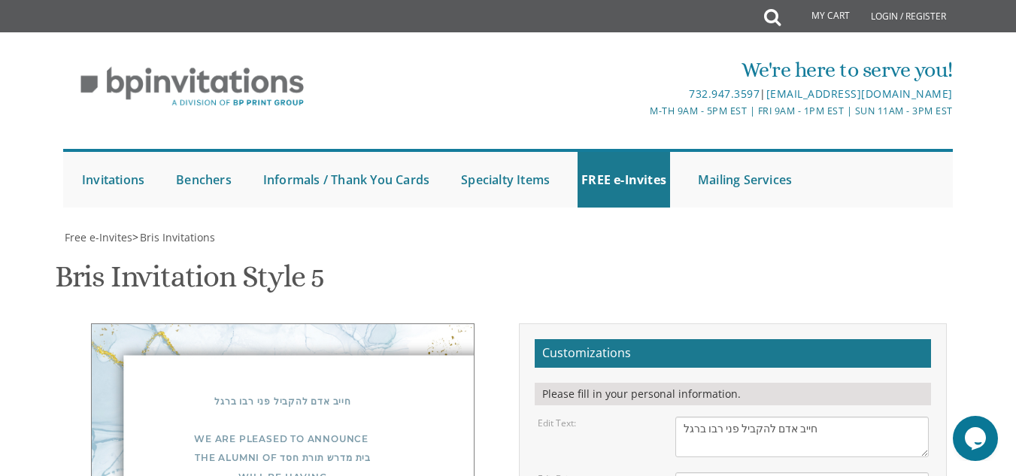
drag, startPoint x: 438, startPoint y: 241, endPoint x: 430, endPoint y: 247, distance: 10.7
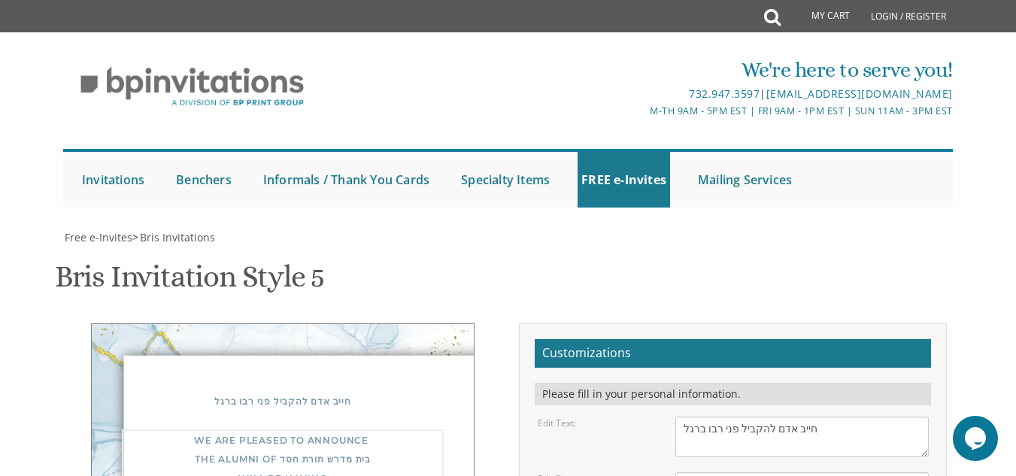
drag, startPoint x: 872, startPoint y: 214, endPoint x: 678, endPoint y: 189, distance: 195.6
drag, startPoint x: 871, startPoint y: 198, endPoint x: 675, endPoint y: 180, distance: 196.3
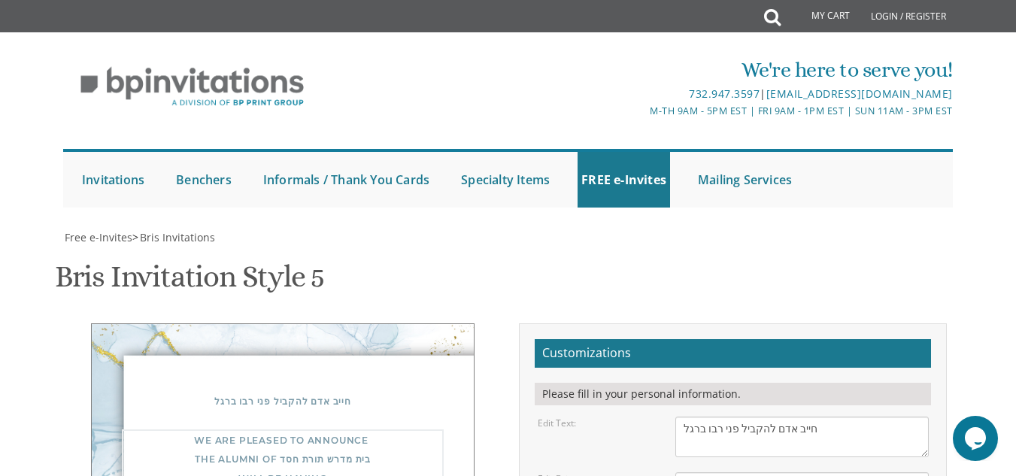
scroll to position [126, 0]
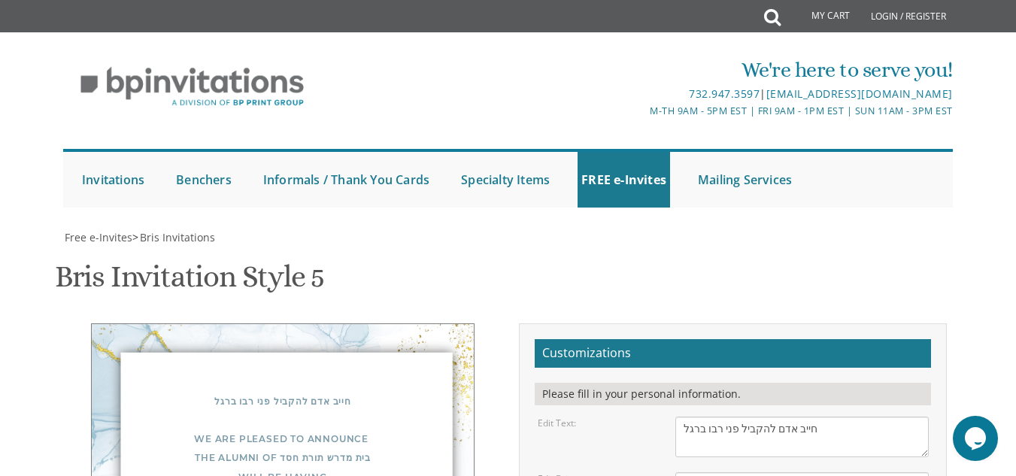
click at [407, 392] on div "חייב אדם להקביל פני רבו ברגל" at bounding box center [283, 401] width 322 height 19
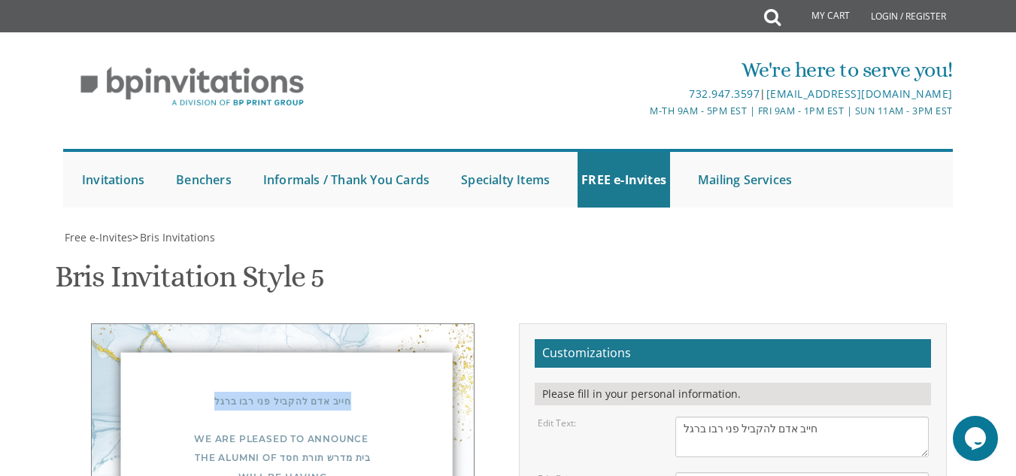
drag, startPoint x: 407, startPoint y: 135, endPoint x: 353, endPoint y: 132, distance: 54.2
click at [353, 392] on div "חייב אדם להקביל פני רבו ברגל" at bounding box center [283, 401] width 322 height 19
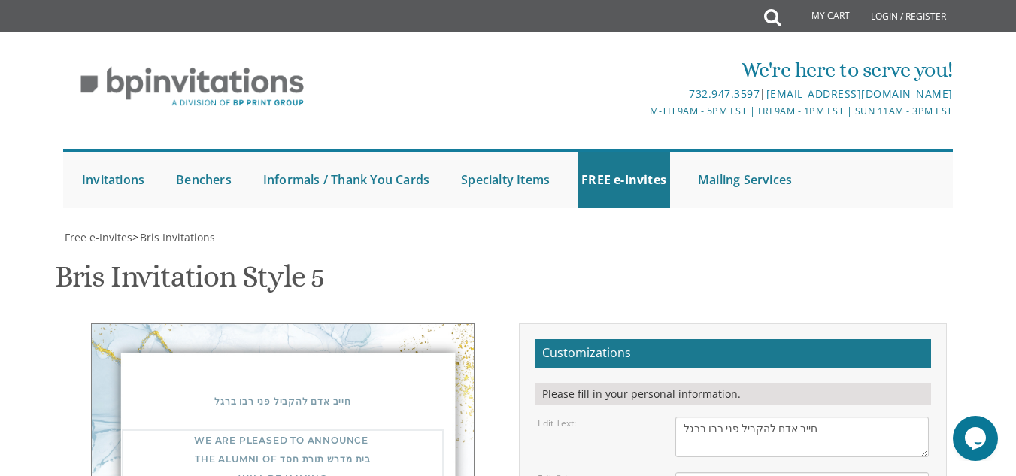
type textarea "We are pleased to announce the alumni of בית מדרש תורת חסד will be having שמחת …"
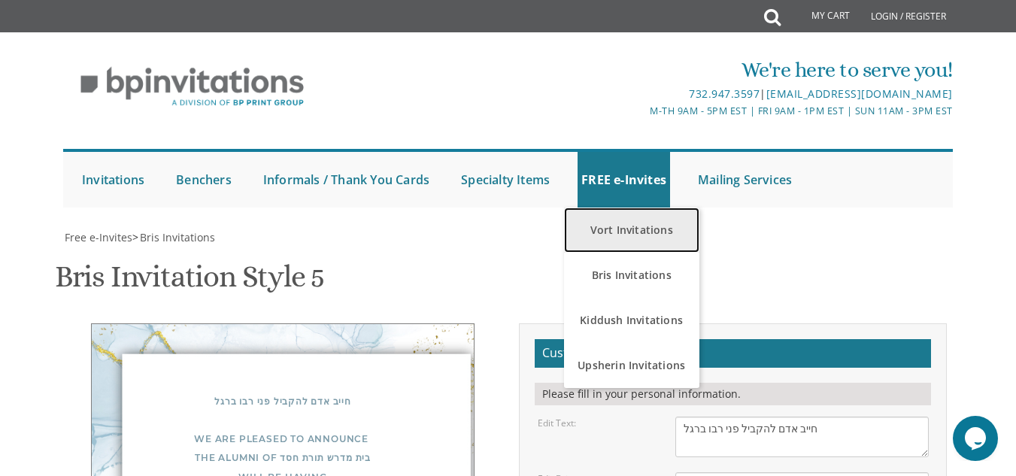
click at [638, 247] on link "Vort Invitations" at bounding box center [631, 230] width 135 height 45
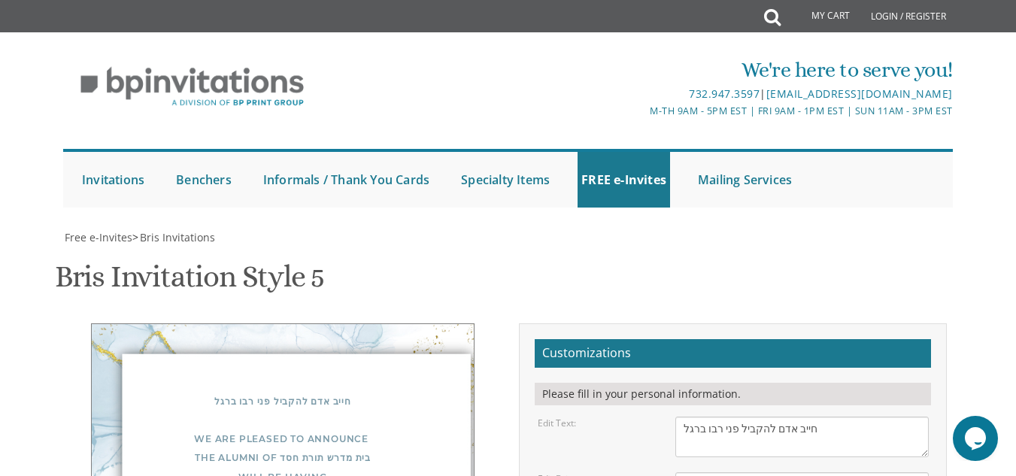
scroll to position [159, 0]
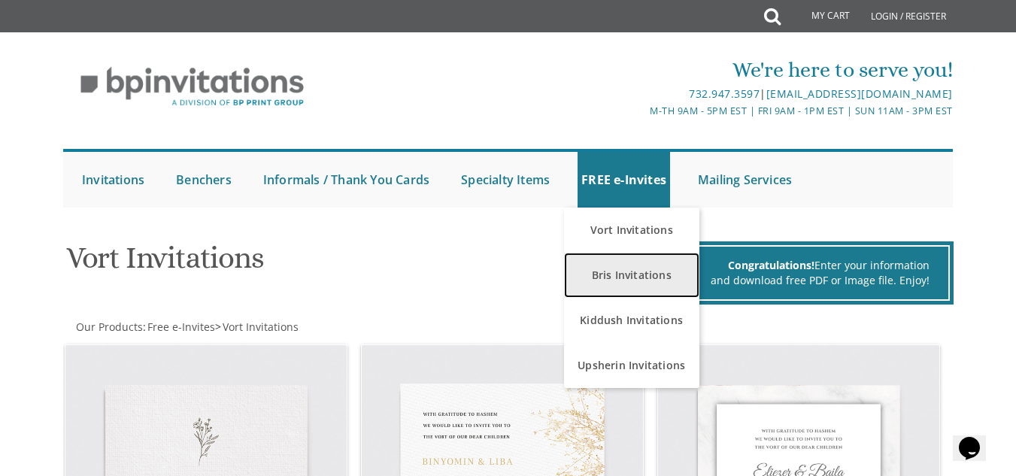
click at [631, 281] on link "Bris Invitations" at bounding box center [631, 275] width 135 height 45
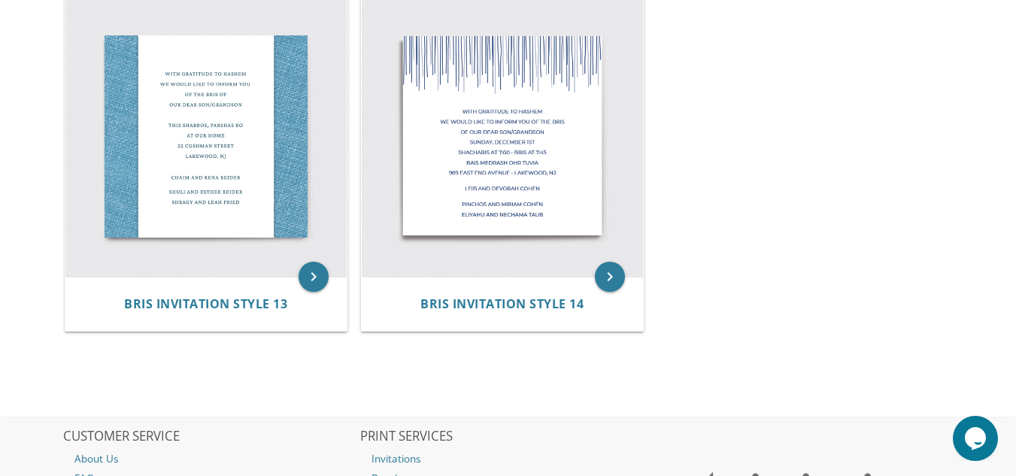
scroll to position [1751, 0]
